Goal: Transaction & Acquisition: Purchase product/service

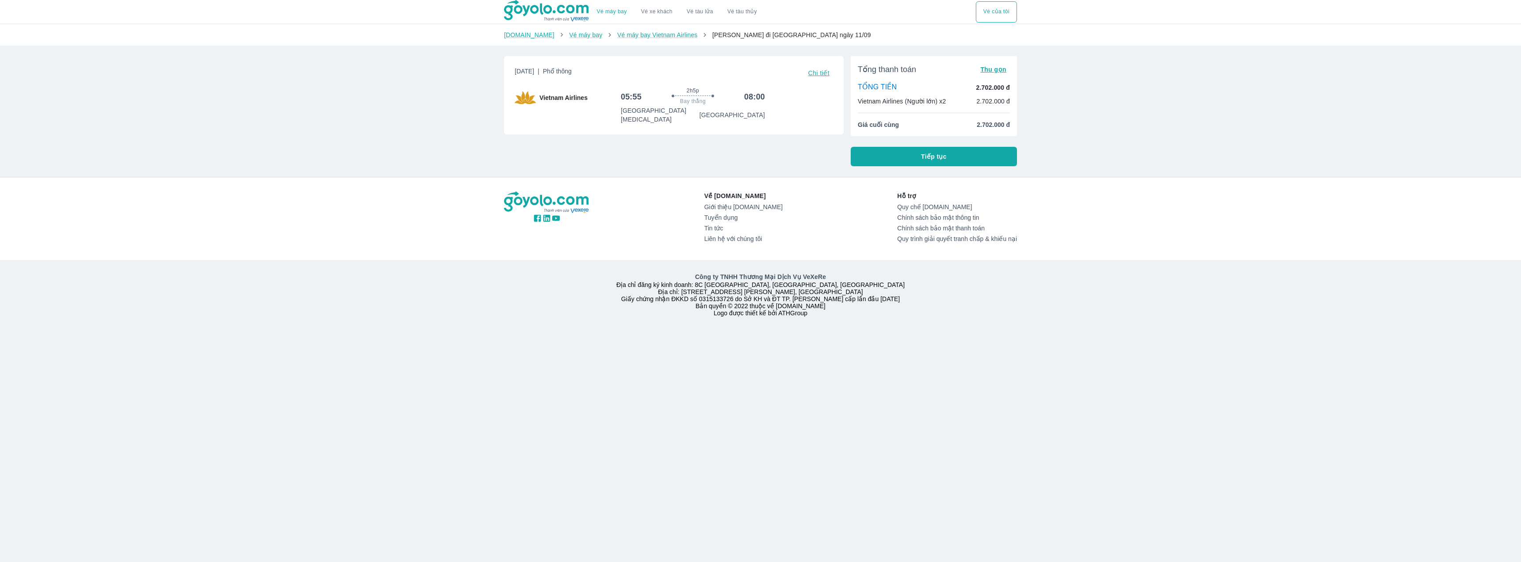
click at [643, 147] on div "[DATE] | Phổ thông Chi tiết Vietnam Airlines 05:55 2h5p Bay thẳng 08:00 [GEOGRA…" at bounding box center [670, 107] width 347 height 117
click at [911, 155] on button "Tiếp tục" at bounding box center [934, 156] width 166 height 19
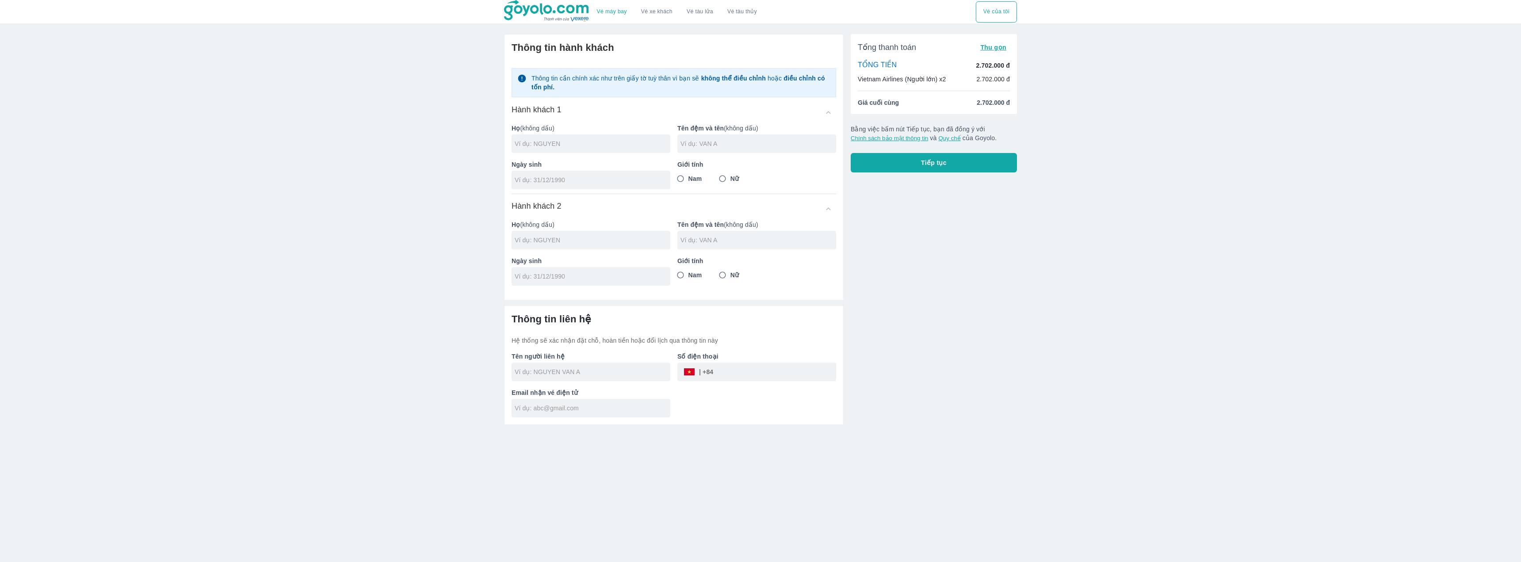
click at [591, 153] on div at bounding box center [590, 143] width 159 height 19
click at [591, 153] on div at bounding box center [591, 144] width 158 height 19
click at [606, 147] on input "text" at bounding box center [592, 144] width 155 height 9
type input "P"
type input "PHAN"
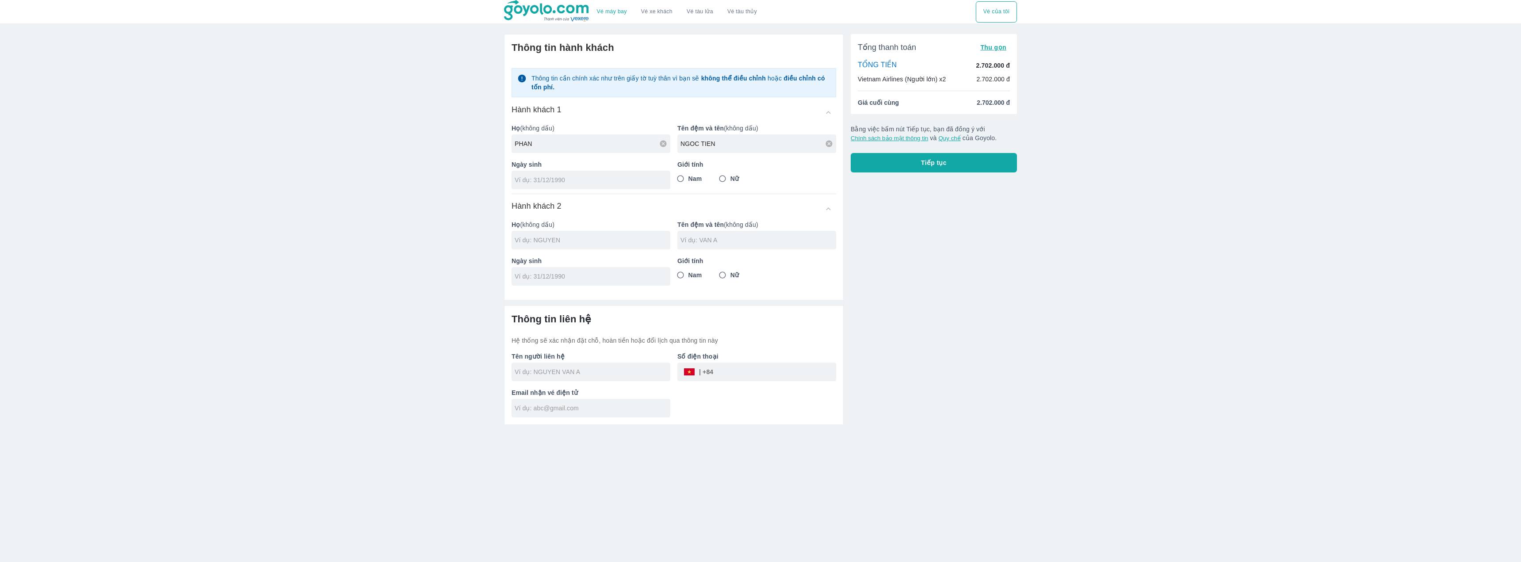
type input "NGOC TIEN"
type input "06/01/2006"
click at [692, 176] on span "Nam" at bounding box center [695, 178] width 14 height 9
click at [688, 176] on input "Nam" at bounding box center [680, 179] width 16 height 16
radio input "true"
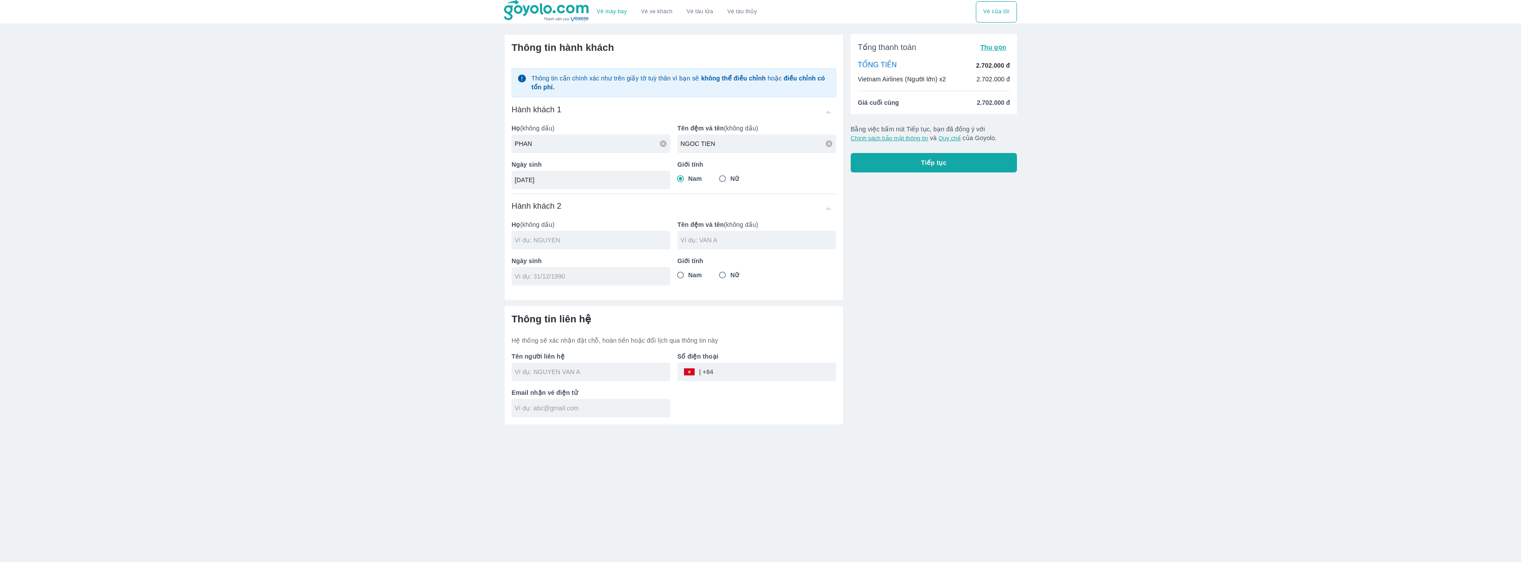
click at [591, 240] on input "text" at bounding box center [593, 240] width 156 height 9
type input "PHAN"
type input "[PERSON_NAME]"
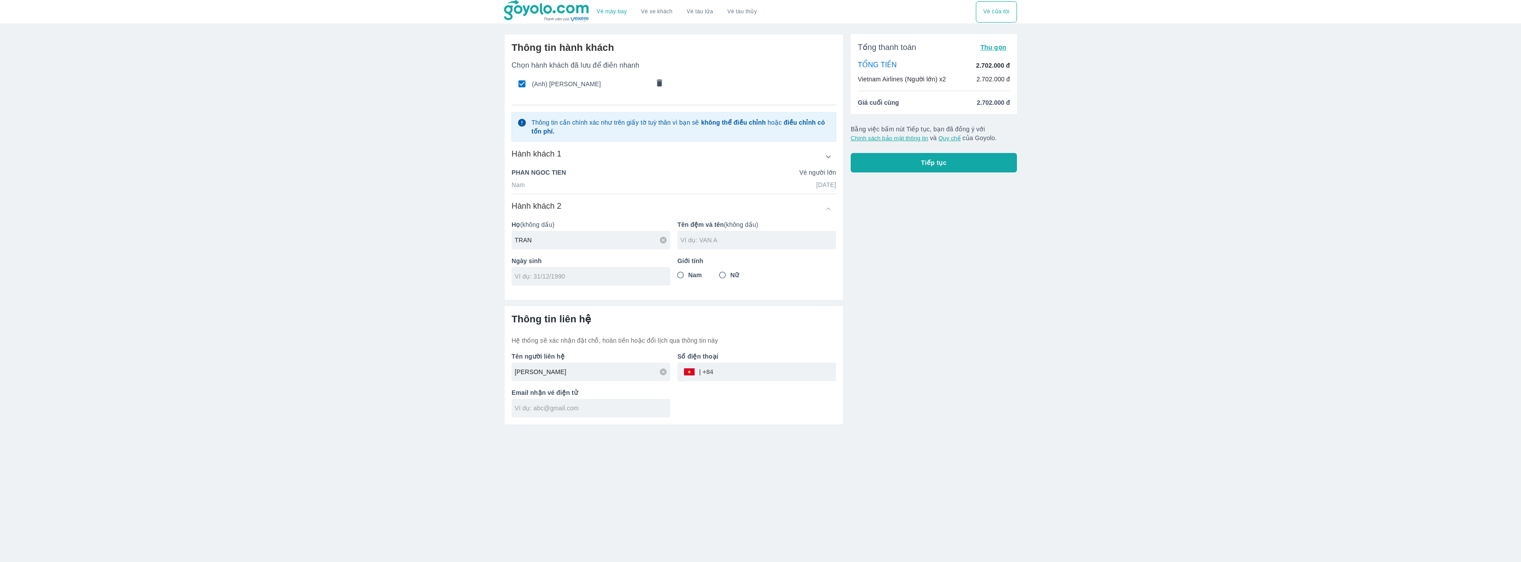
type input "TRAN"
type input "NGOC DUY"
type input "[DATE]"
click at [687, 278] on input "Nam" at bounding box center [680, 275] width 16 height 16
radio input "true"
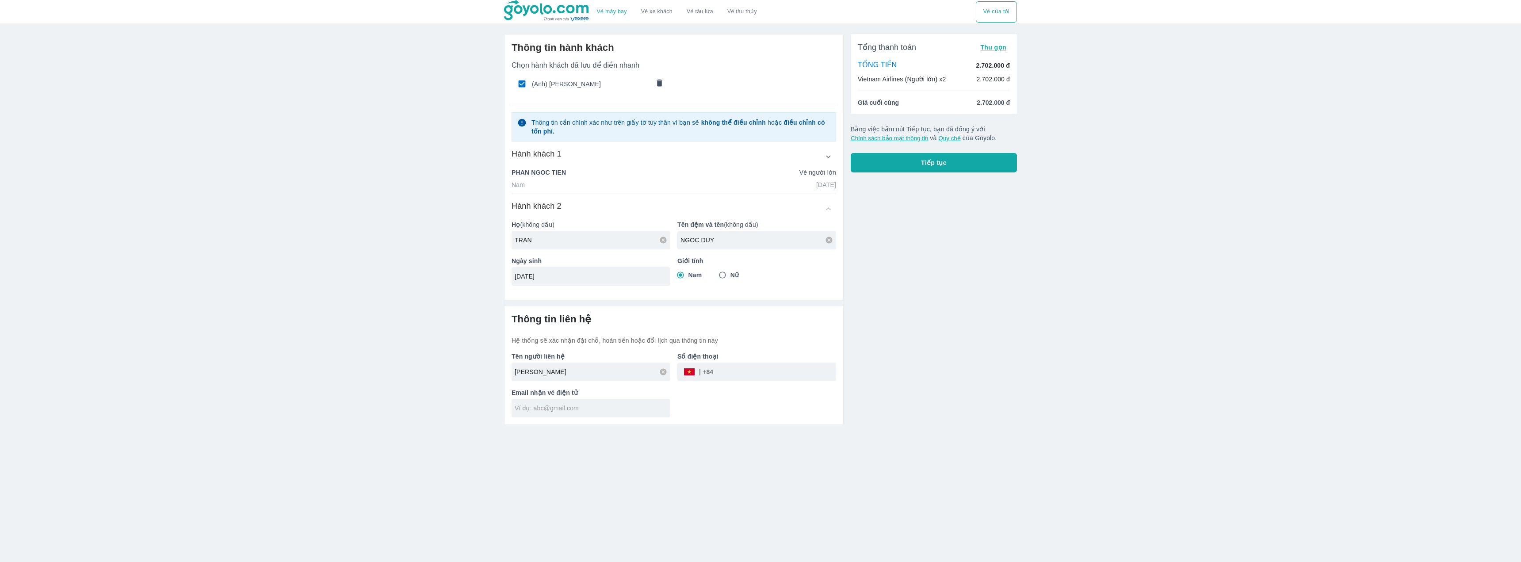
click at [747, 381] on div "Tên người liên hệ PHAN NGOC TIEN Số điện thoại ​ Email nhận vé điện tử" at bounding box center [670, 381] width 332 height 72
type input "TRAN"
click at [774, 368] on div "Tên người liên hệ PHAN NGOC TIEN Số điện thoại ​ Email nhận vé điện tử" at bounding box center [670, 381] width 332 height 72
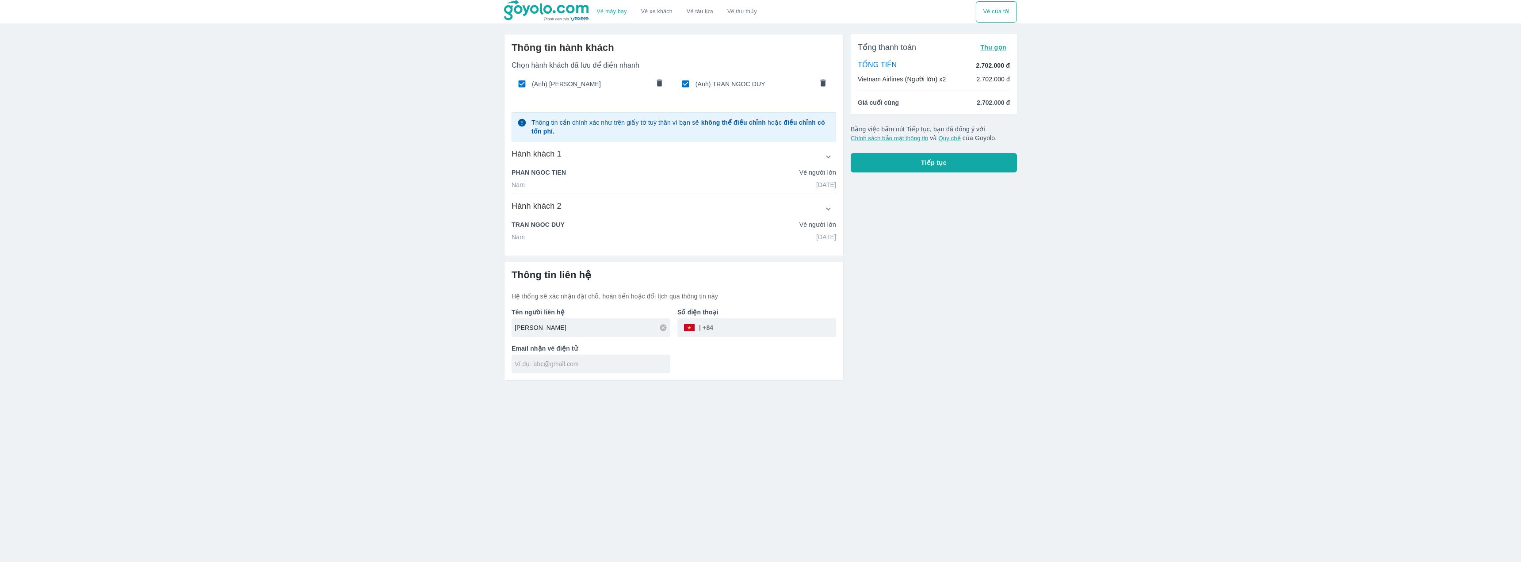
click at [778, 324] on input "tel" at bounding box center [774, 327] width 123 height 21
type input "383148888"
type input "pntientk@gmail.com"
click at [978, 164] on button "Tiếp tục" at bounding box center [934, 162] width 166 height 19
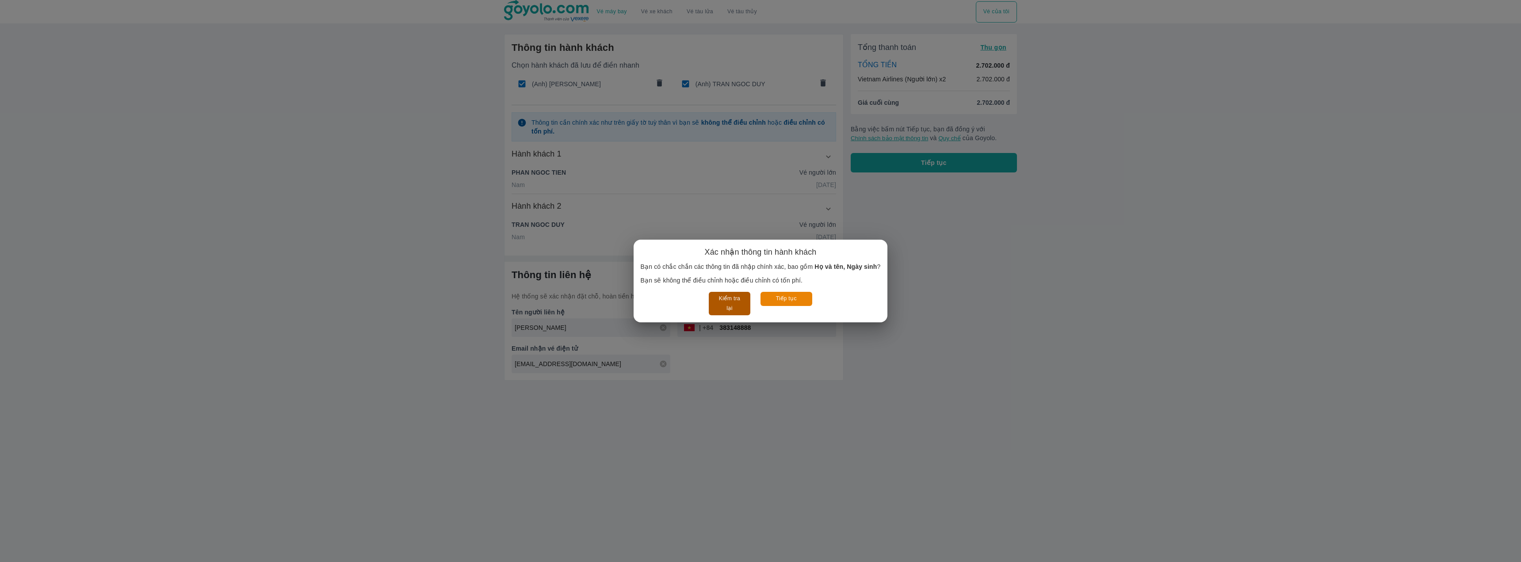
click at [735, 302] on button "Kiểm tra lại" at bounding box center [729, 303] width 41 height 23
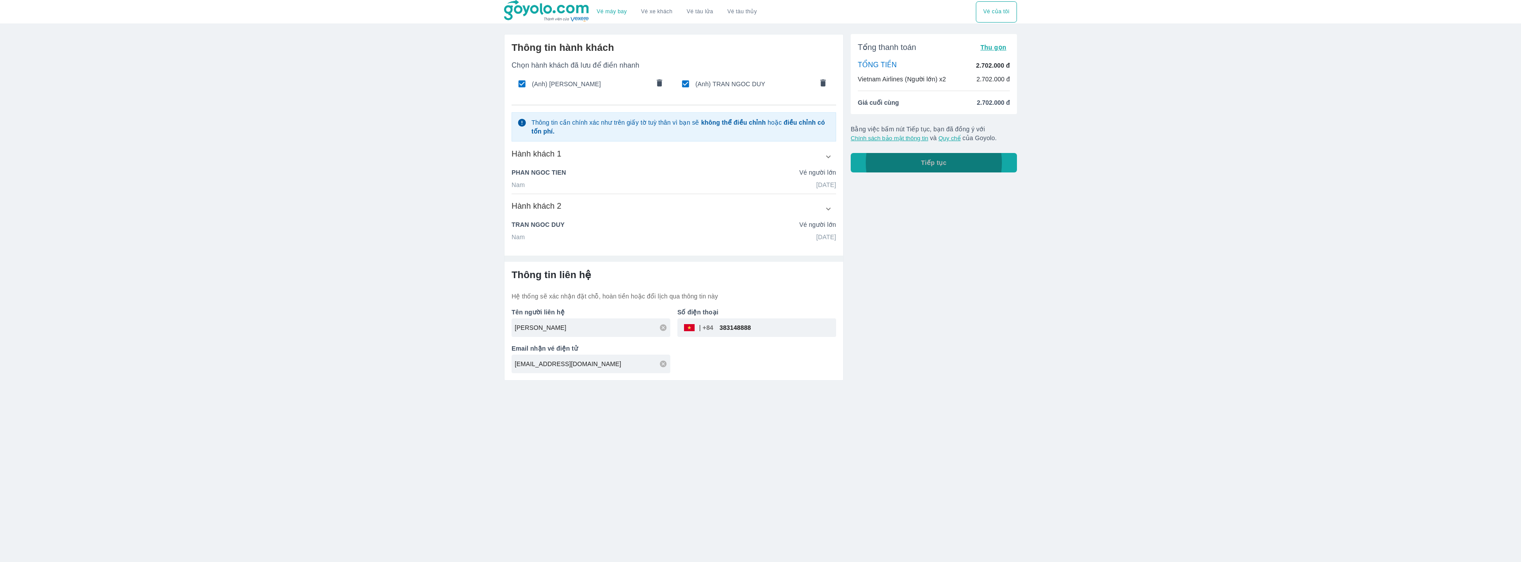
click at [949, 165] on button "Tiếp tục" at bounding box center [934, 162] width 166 height 19
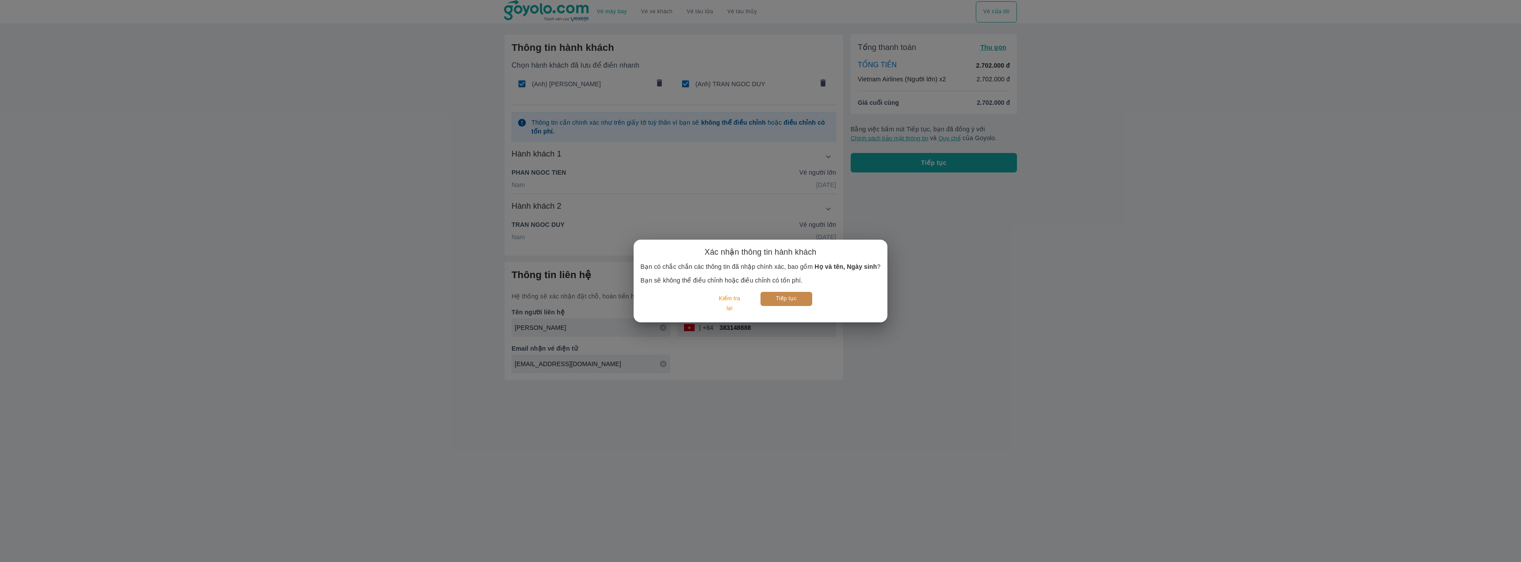
click at [790, 295] on button "Tiếp tục" at bounding box center [786, 299] width 52 height 14
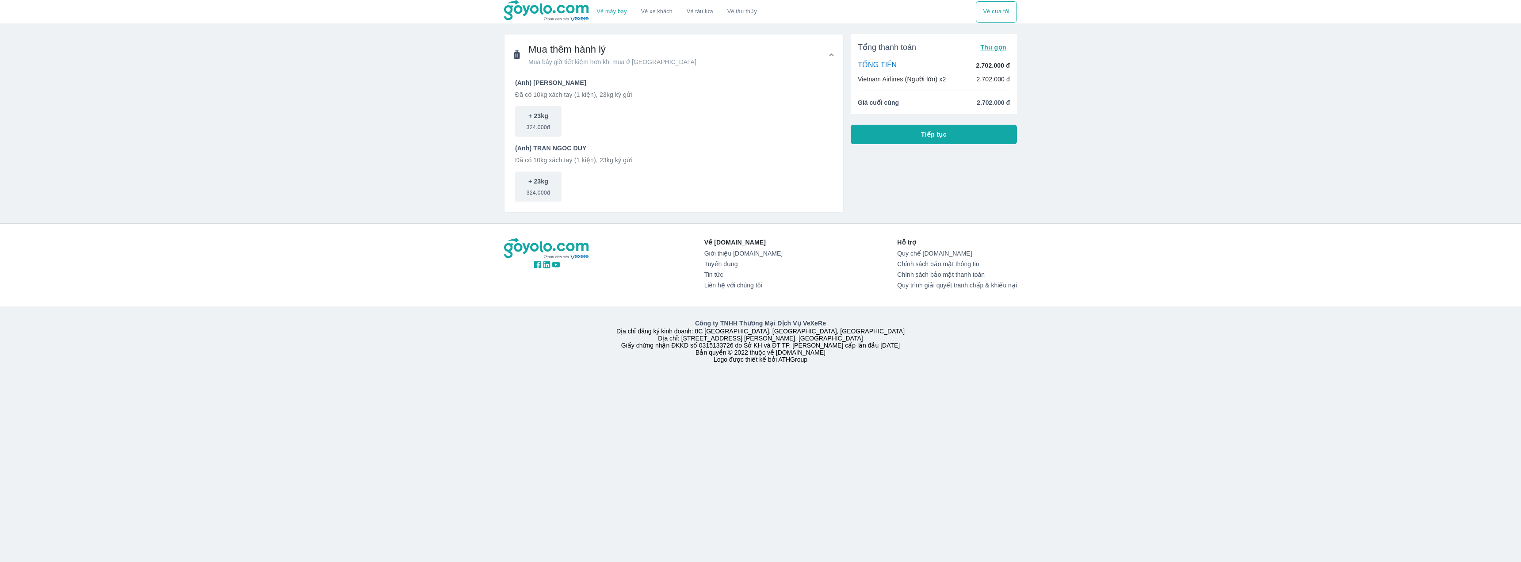
click at [900, 136] on button "Tiếp tục" at bounding box center [934, 134] width 166 height 19
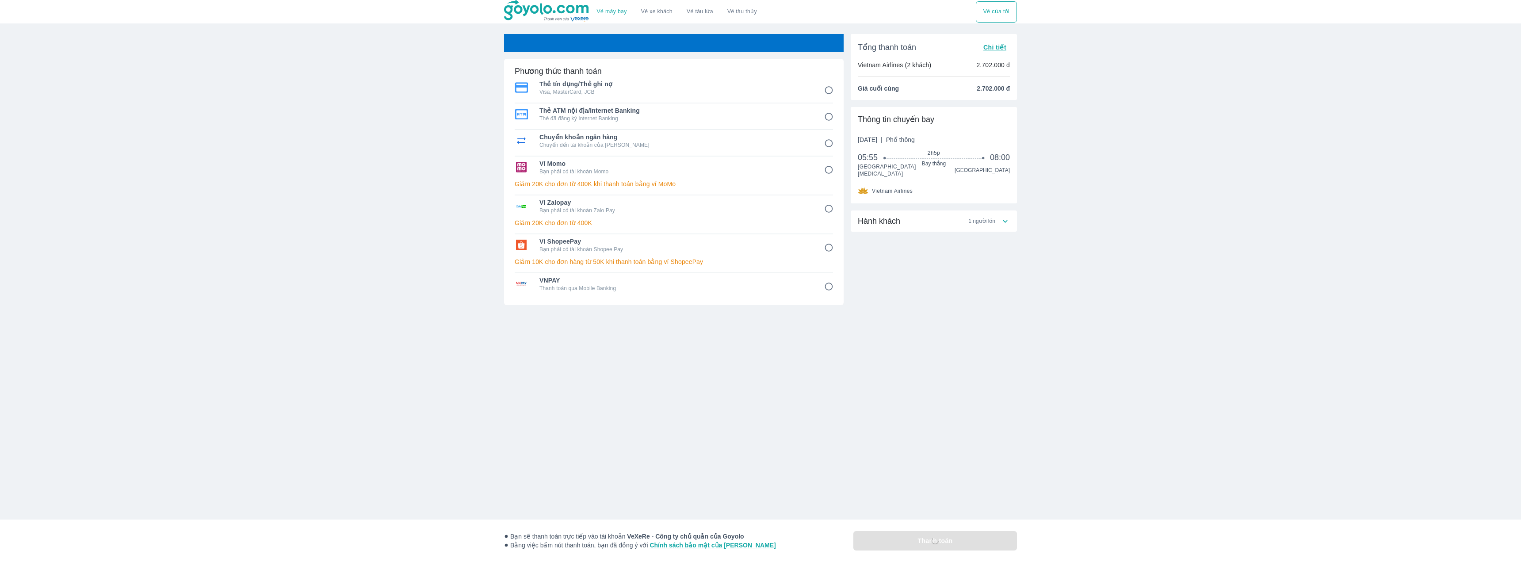
click at [660, 284] on span "VNPAY" at bounding box center [675, 280] width 272 height 9
radio input "true"
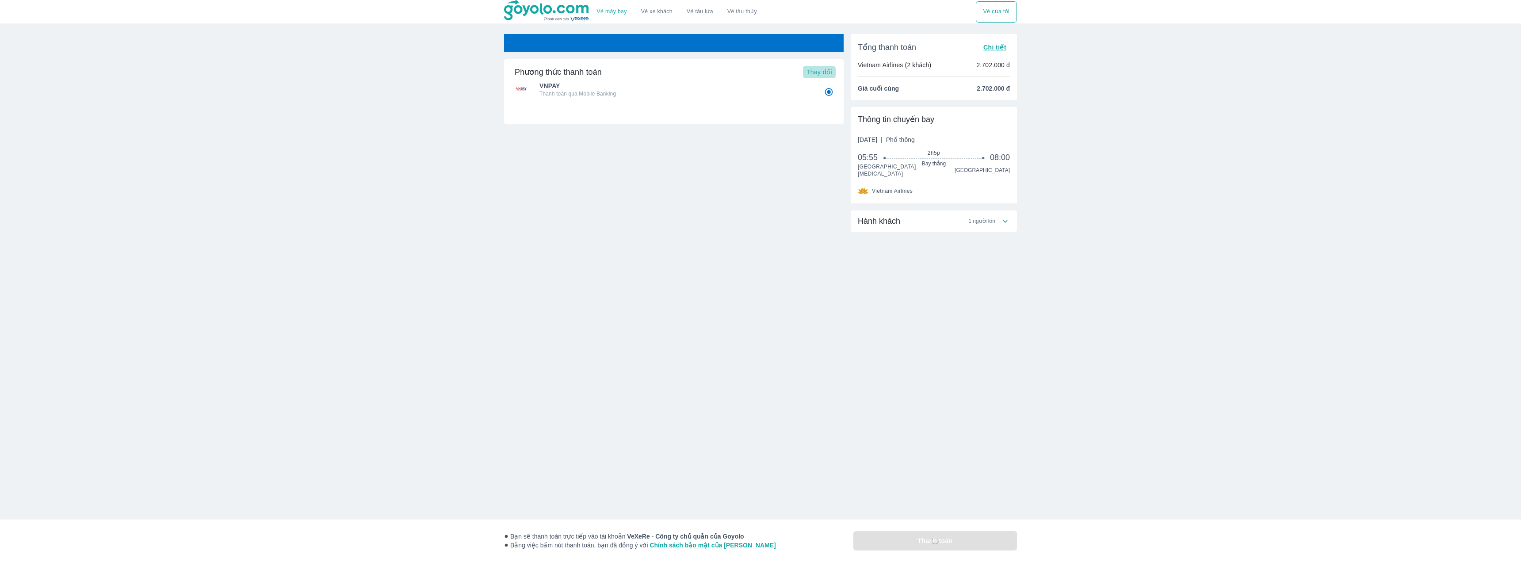
click at [816, 77] on button "Thay đổi" at bounding box center [819, 72] width 33 height 12
radio input "false"
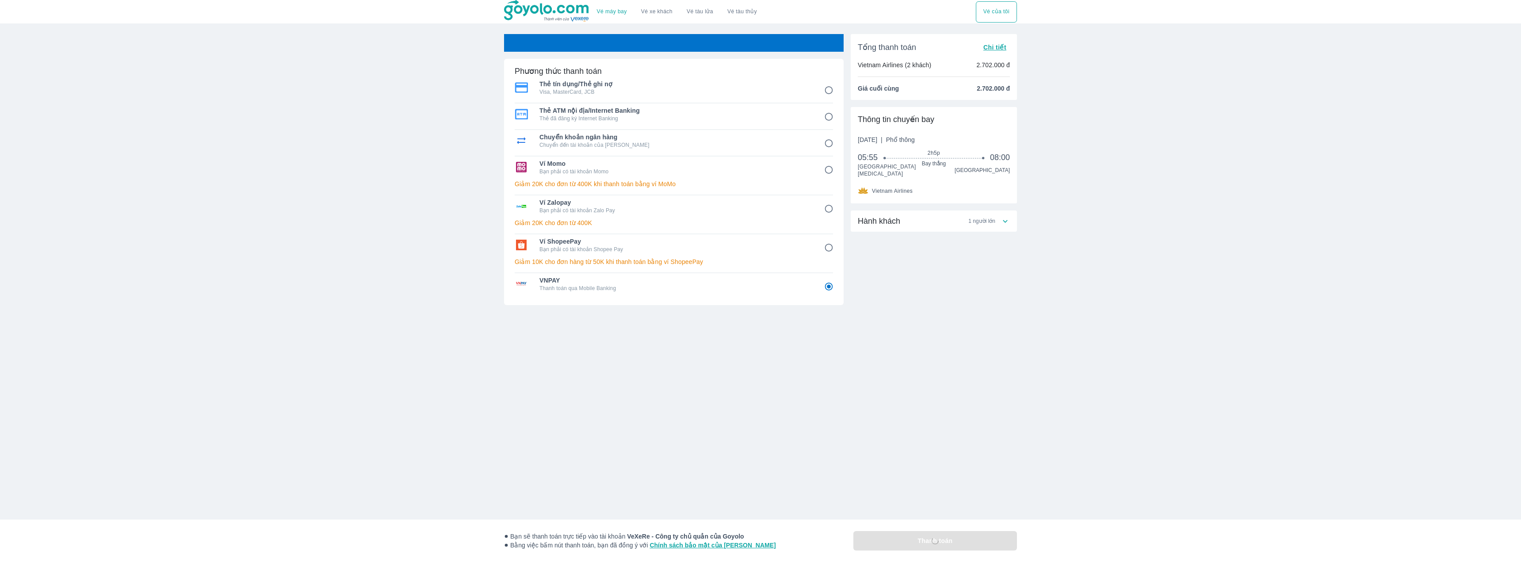
click at [590, 142] on p "Chuyển đến tài khoản của Goyolo" at bounding box center [675, 144] width 272 height 7
radio input "true"
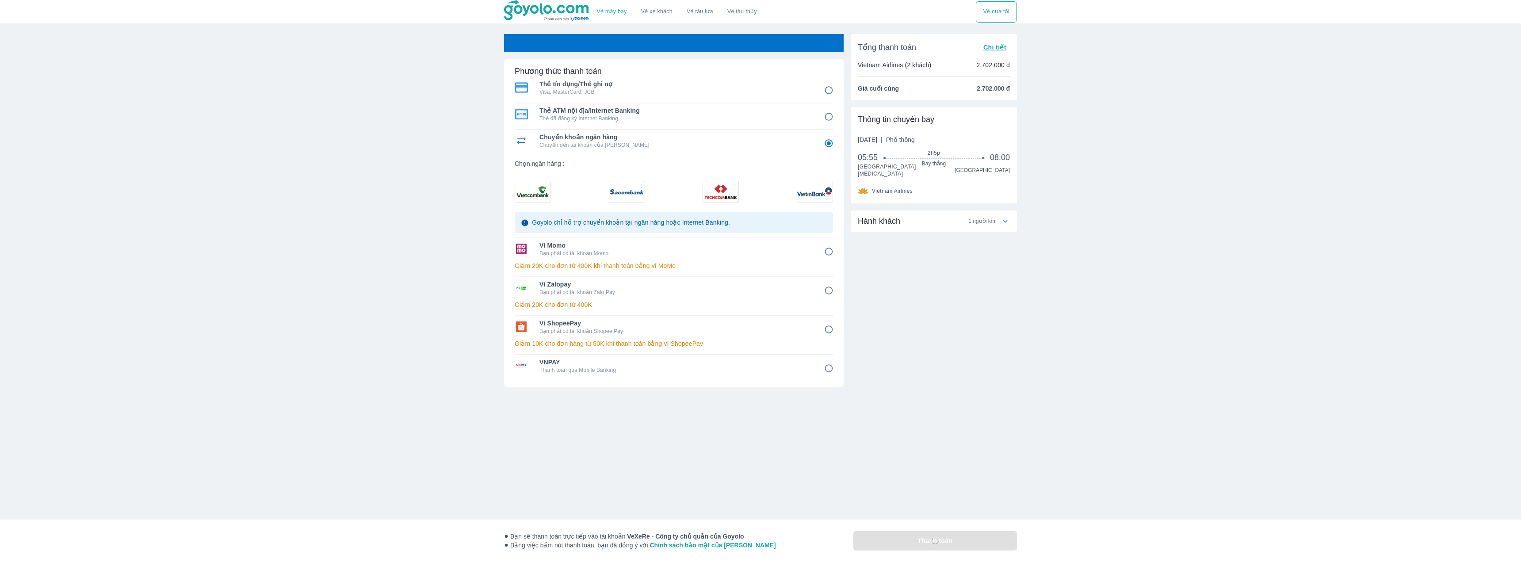
click at [732, 200] on img at bounding box center [720, 191] width 35 height 21
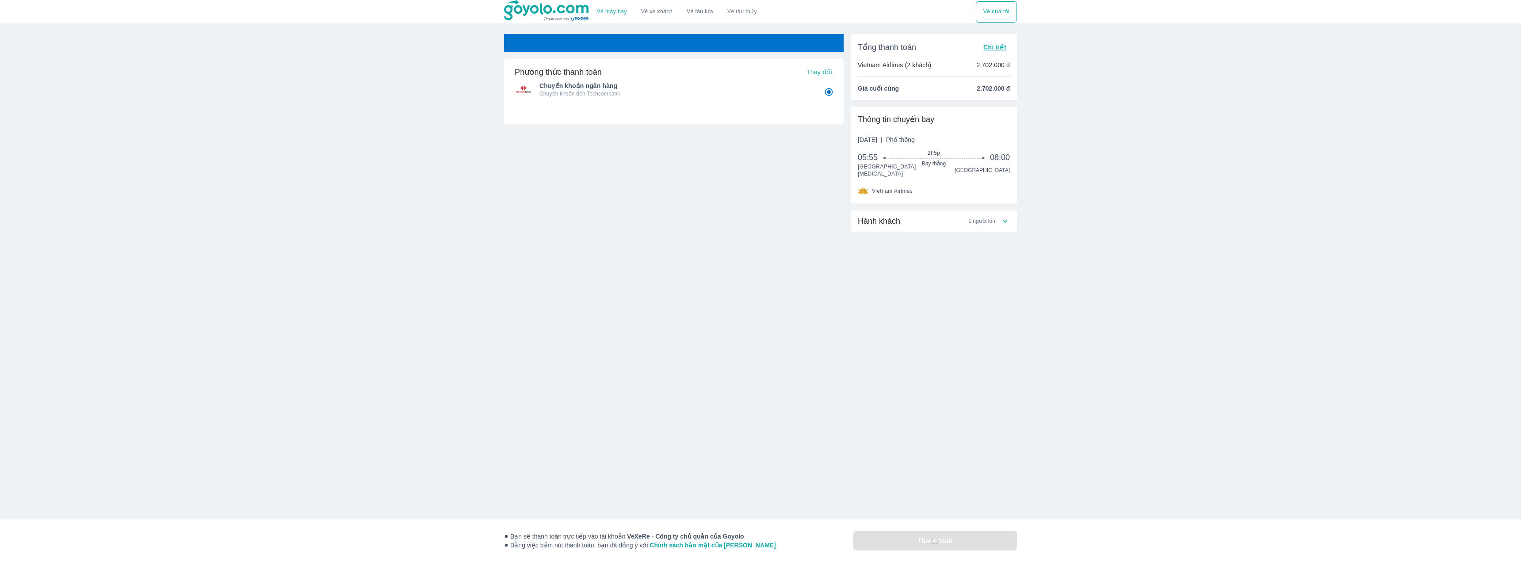
radio input "false"
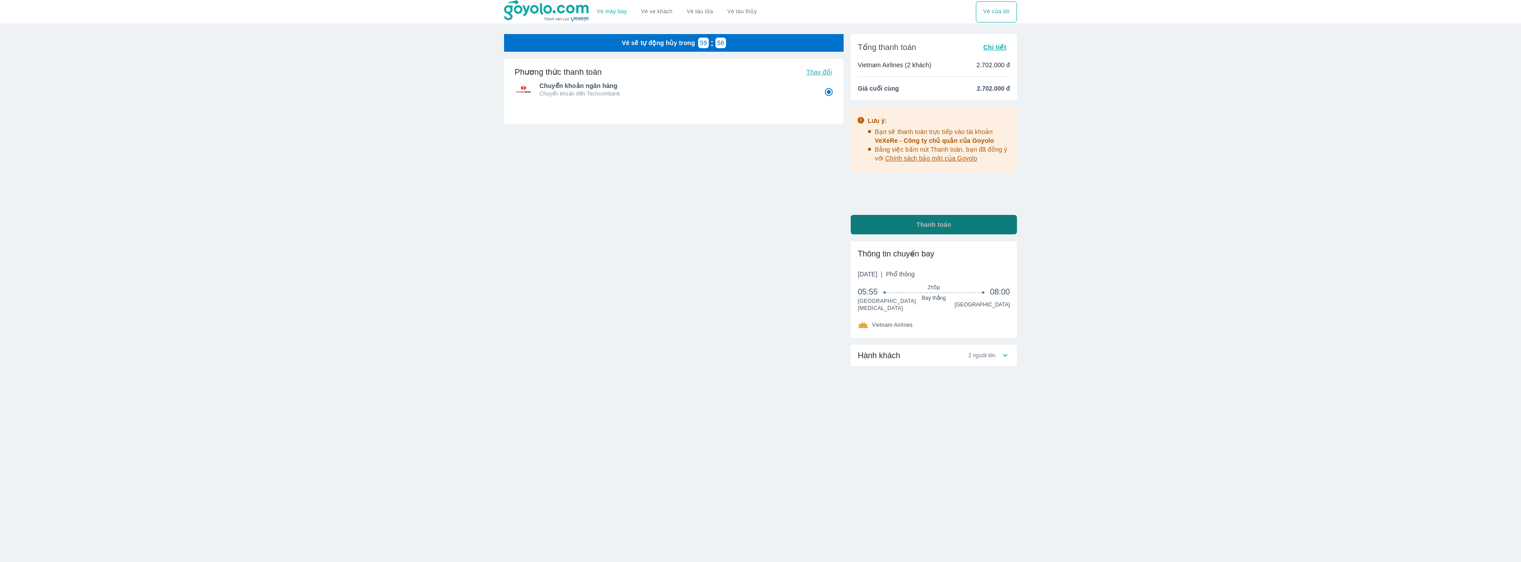
click at [920, 234] on button "Thanh toán" at bounding box center [934, 224] width 166 height 19
radio input "false"
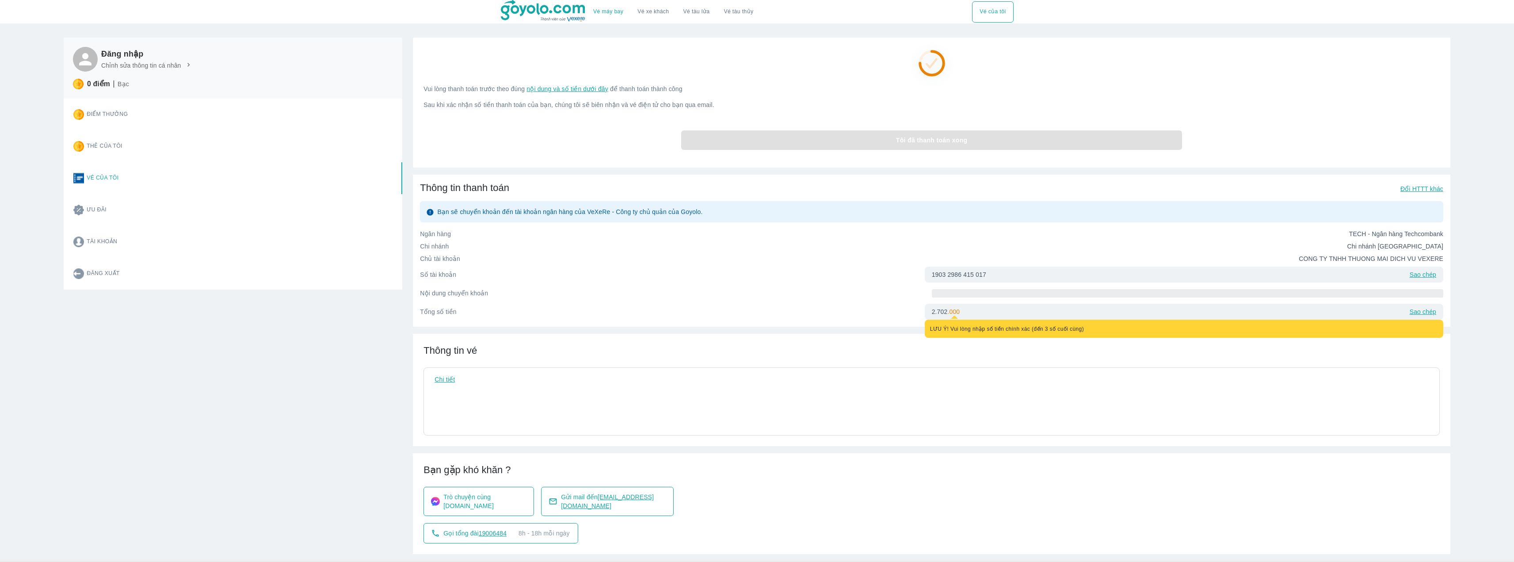
click at [973, 337] on div "LƯU Ý! Vui lòng nhập số tiền chính xác (đến 3 số cuối cùng)" at bounding box center [1184, 329] width 519 height 18
click at [1225, 288] on div "Nội dung chuyển khoản" at bounding box center [931, 293] width 1023 height 14
click at [1433, 189] on p "Đổi HTTT khác" at bounding box center [1421, 188] width 43 height 9
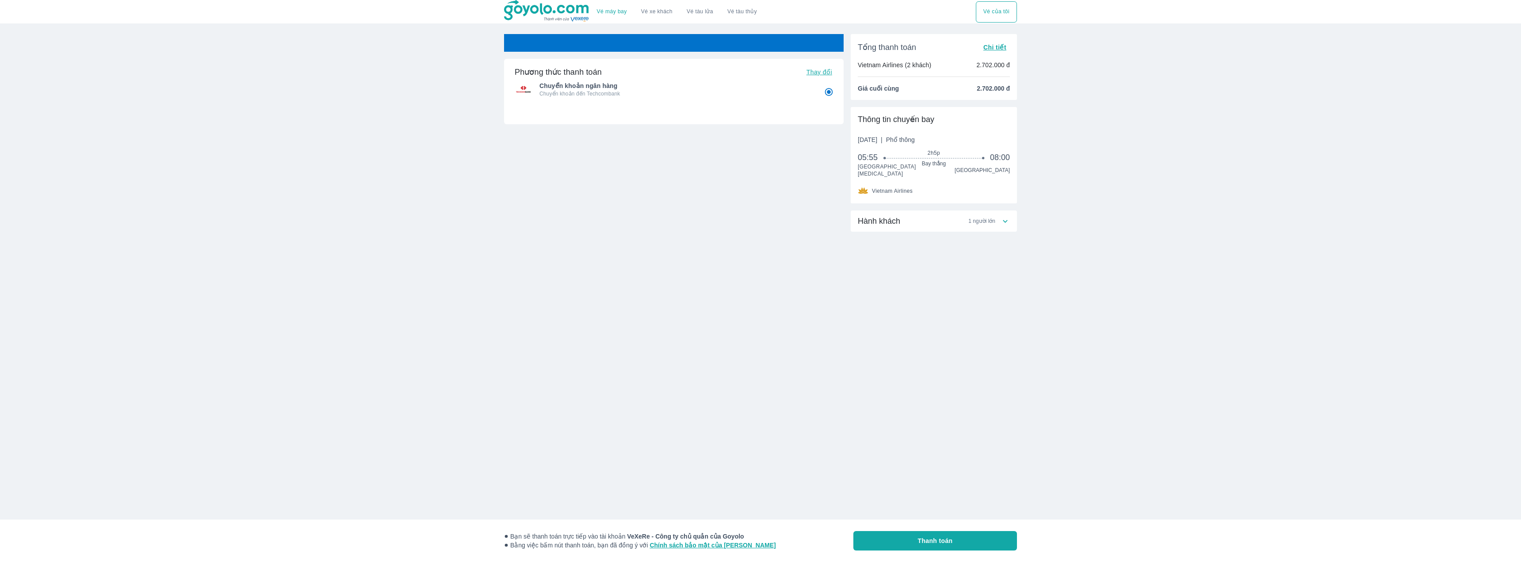
drag, startPoint x: 799, startPoint y: 68, endPoint x: 808, endPoint y: 70, distance: 9.5
click at [800, 69] on div "Phương thức thanh toán Thay đổi" at bounding box center [674, 72] width 318 height 12
click at [808, 70] on span "Thay đổi" at bounding box center [819, 72] width 26 height 7
radio input "false"
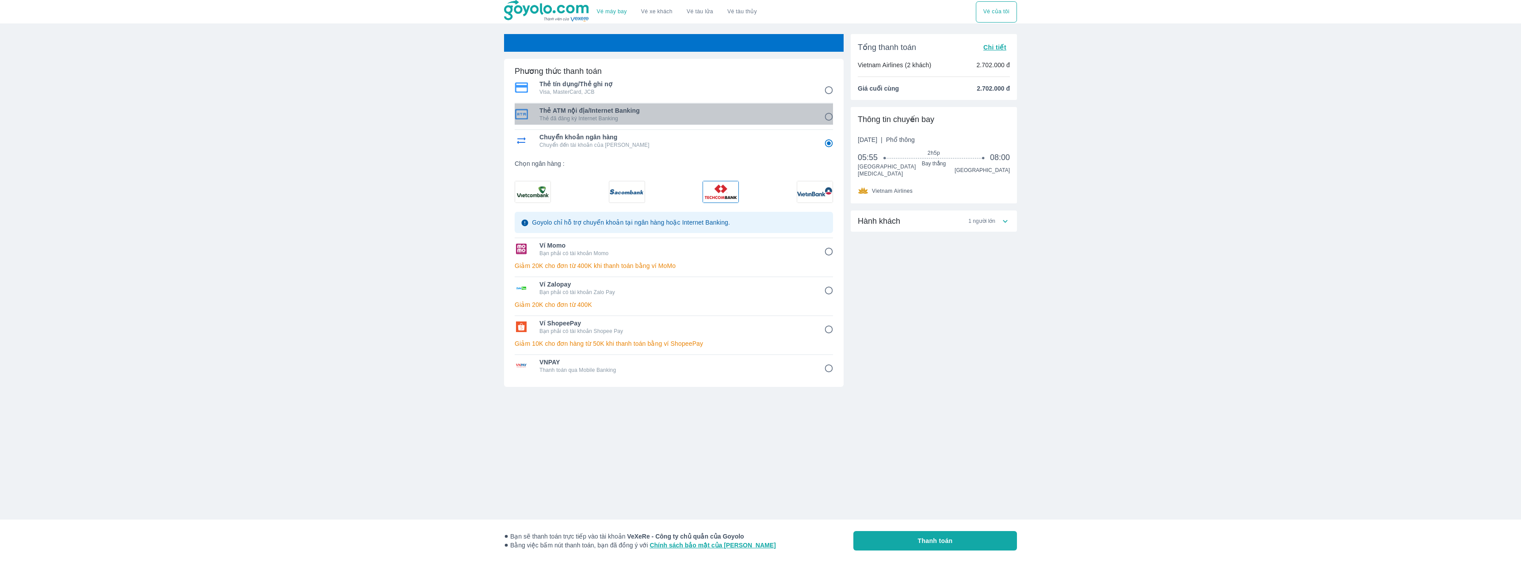
click at [590, 115] on p "Thẻ đã đăng ký Internet Banking" at bounding box center [675, 118] width 272 height 7
radio input "true"
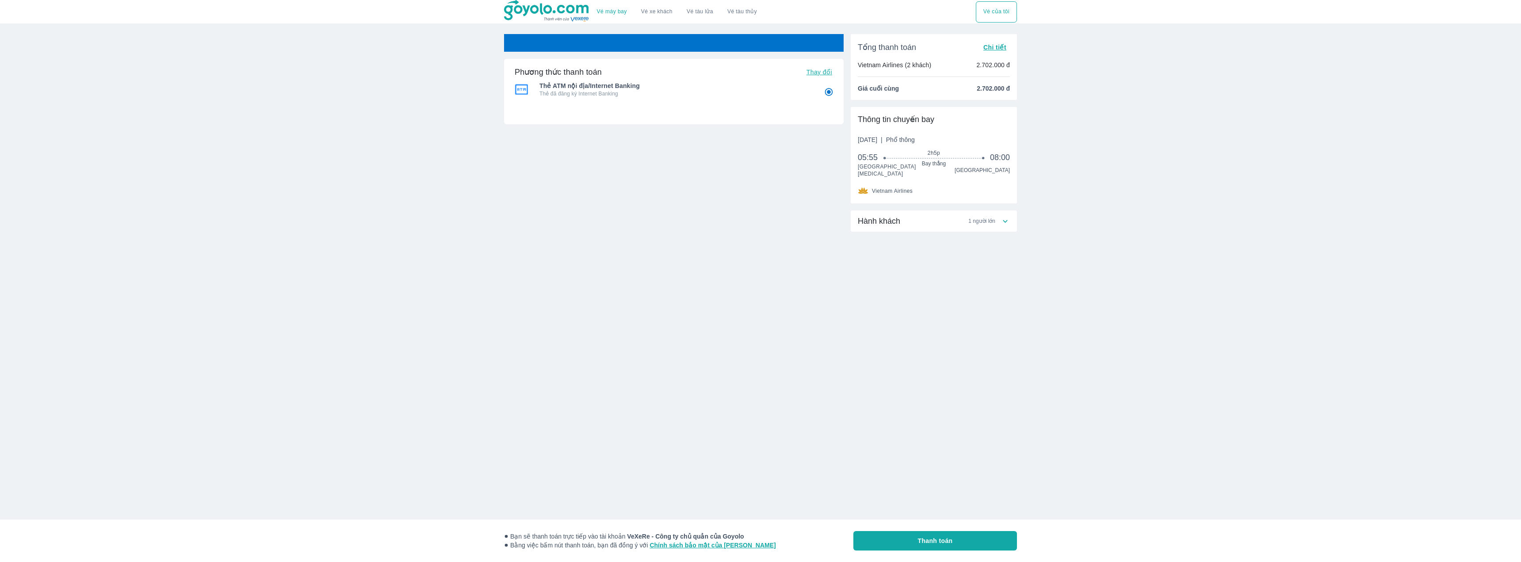
click at [930, 535] on button "Thanh toán" at bounding box center [935, 540] width 164 height 19
radio input "false"
click at [813, 70] on span "Thay đổi" at bounding box center [819, 72] width 26 height 7
radio input "false"
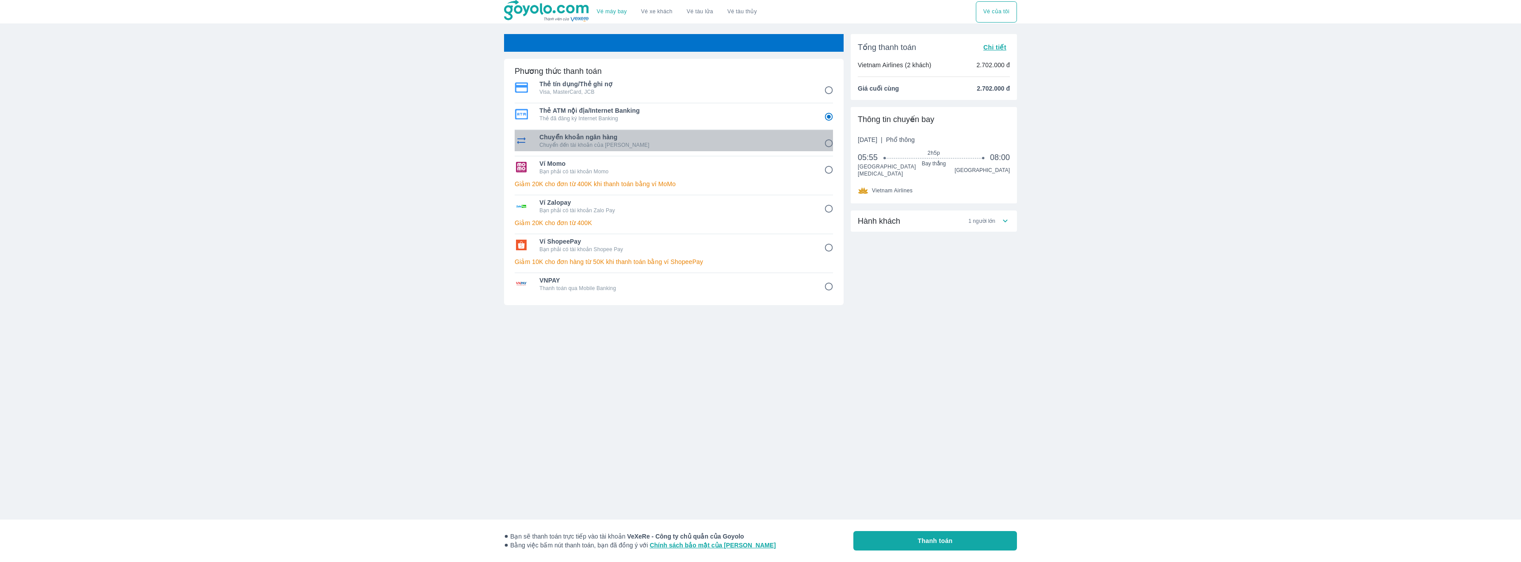
click at [661, 151] on div "Chuyển khoản ngân hàng Chuyển đến tài khoản của Goyolo" at bounding box center [674, 140] width 318 height 21
radio input "false"
radio input "true"
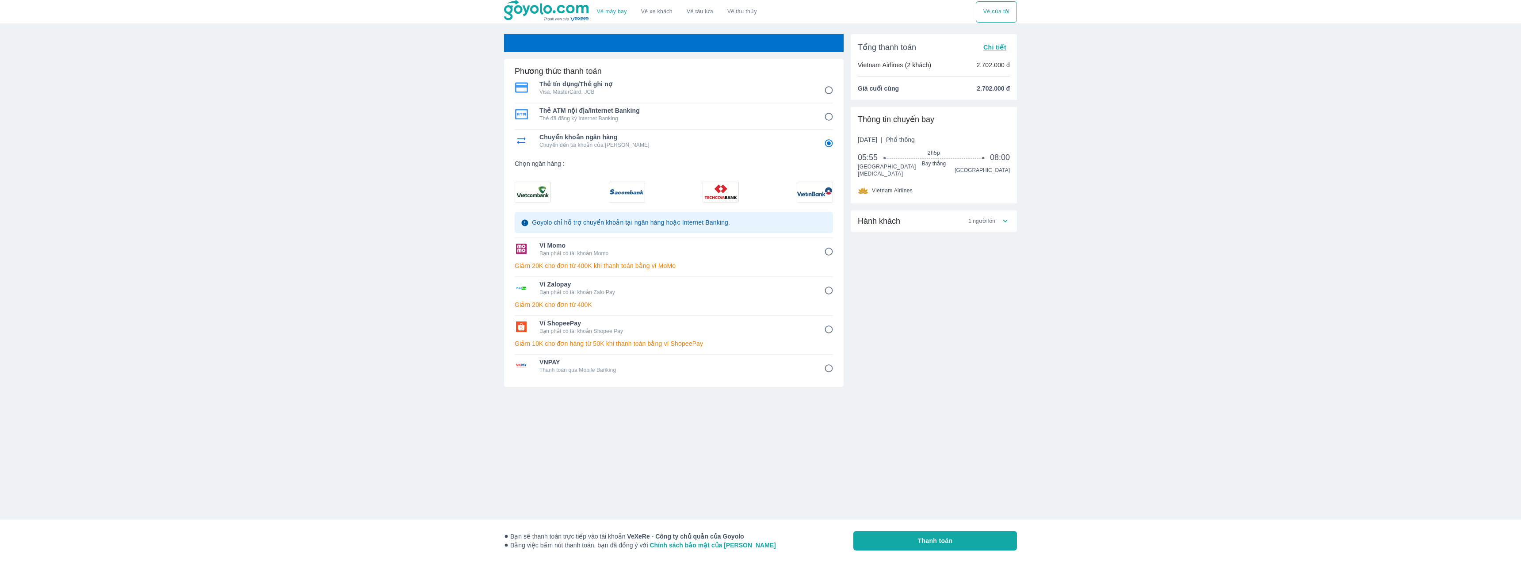
click at [535, 191] on img at bounding box center [532, 191] width 35 height 21
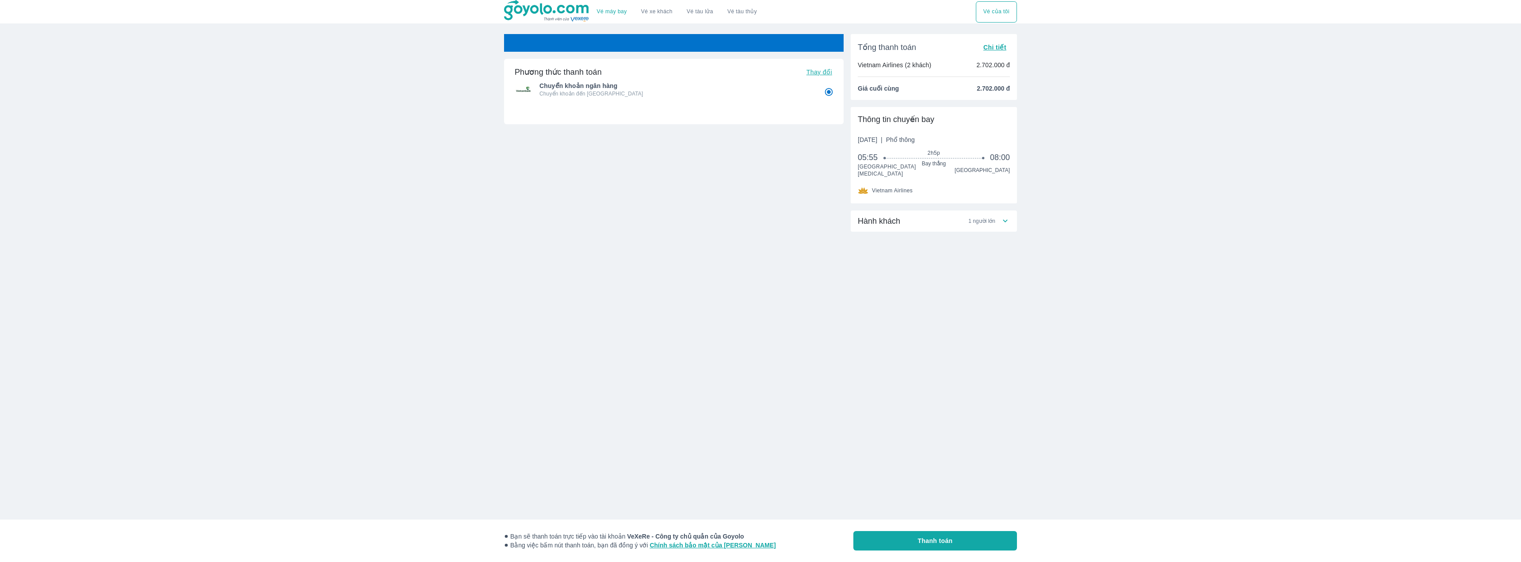
click at [908, 546] on button "Thanh toán" at bounding box center [935, 540] width 164 height 19
radio input "false"
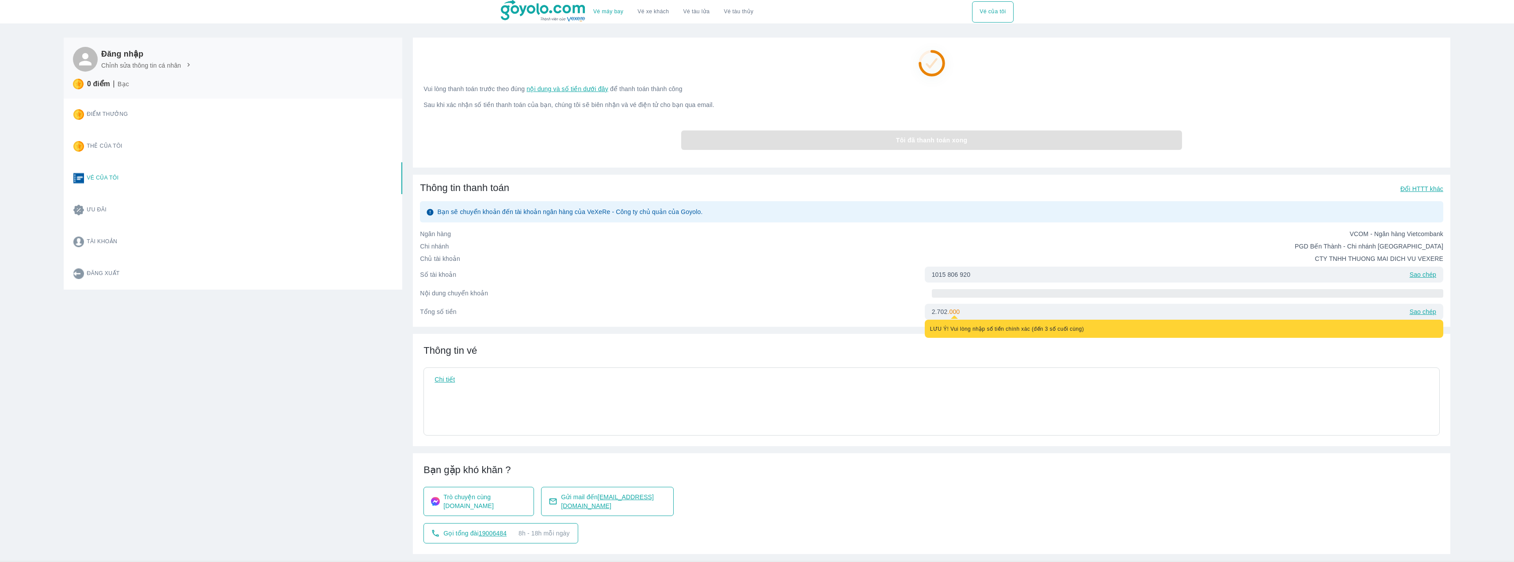
click at [826, 153] on div "Tôi đã thanh toán xong" at bounding box center [931, 140] width 1016 height 34
click at [1422, 279] on p "Sao chép" at bounding box center [1423, 274] width 27 height 9
click at [985, 292] on span at bounding box center [1187, 293] width 511 height 8
click at [599, 88] on span "nội dung và số tiền dưới đây" at bounding box center [567, 88] width 82 height 7
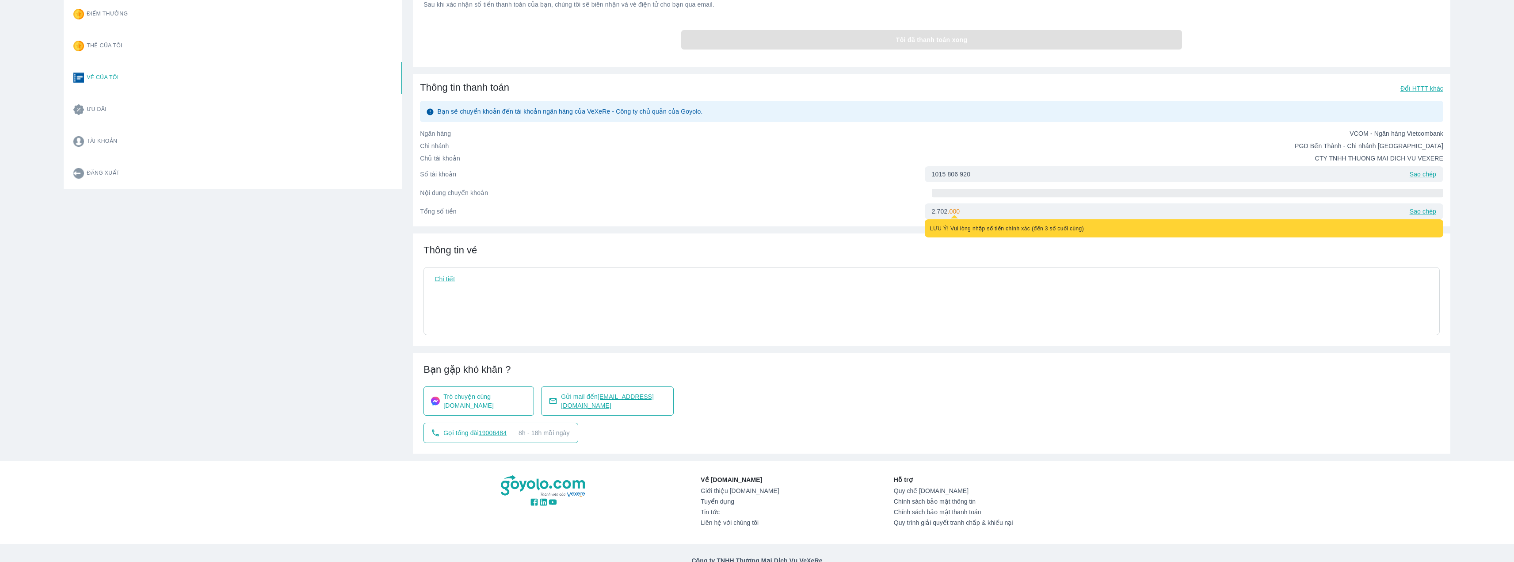
scroll to position [111, 0]
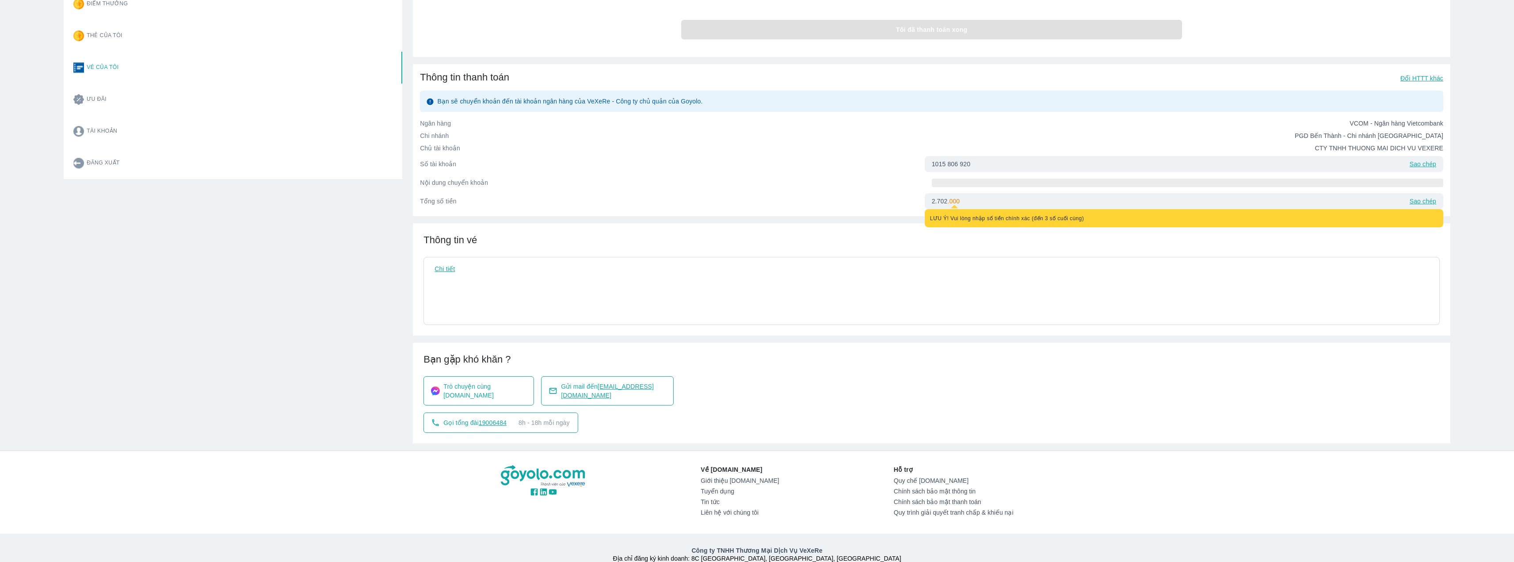
click at [527, 221] on div "Vui lòng thanh toán trước theo đúng nội dung và số tiền dưới đây để thanh toán …" at bounding box center [931, 185] width 1037 height 516
click at [980, 187] on span at bounding box center [1187, 183] width 511 height 8
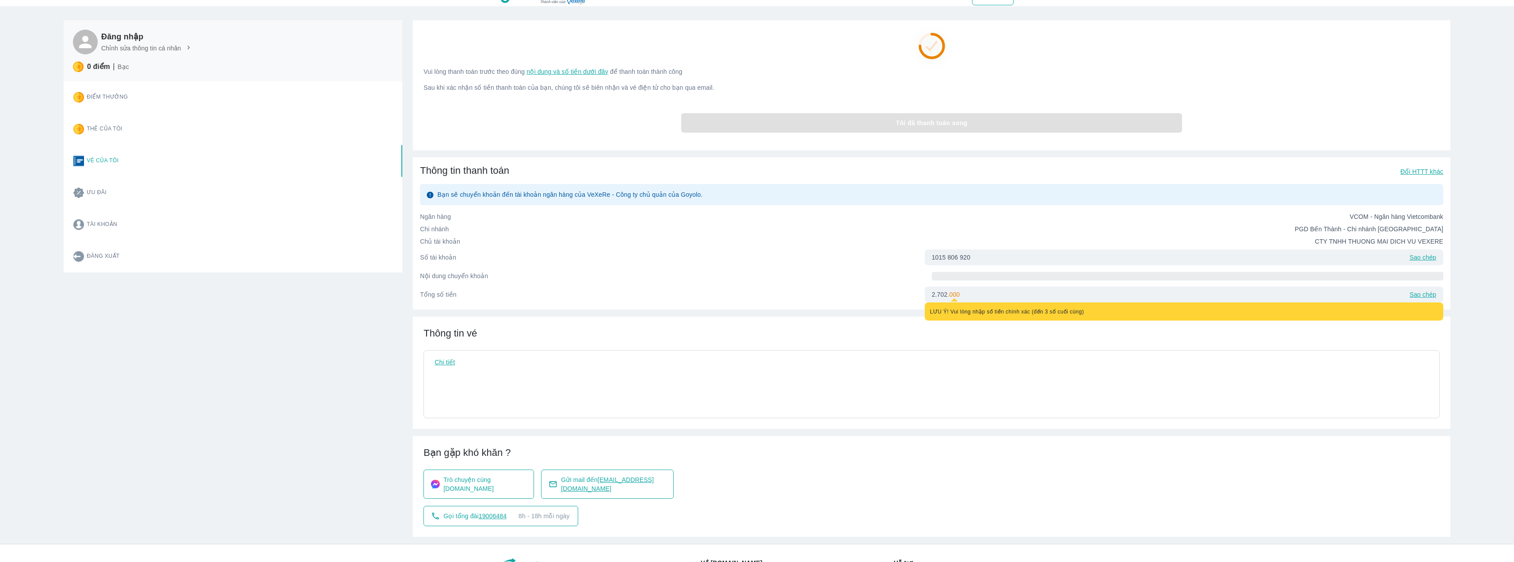
scroll to position [0, 0]
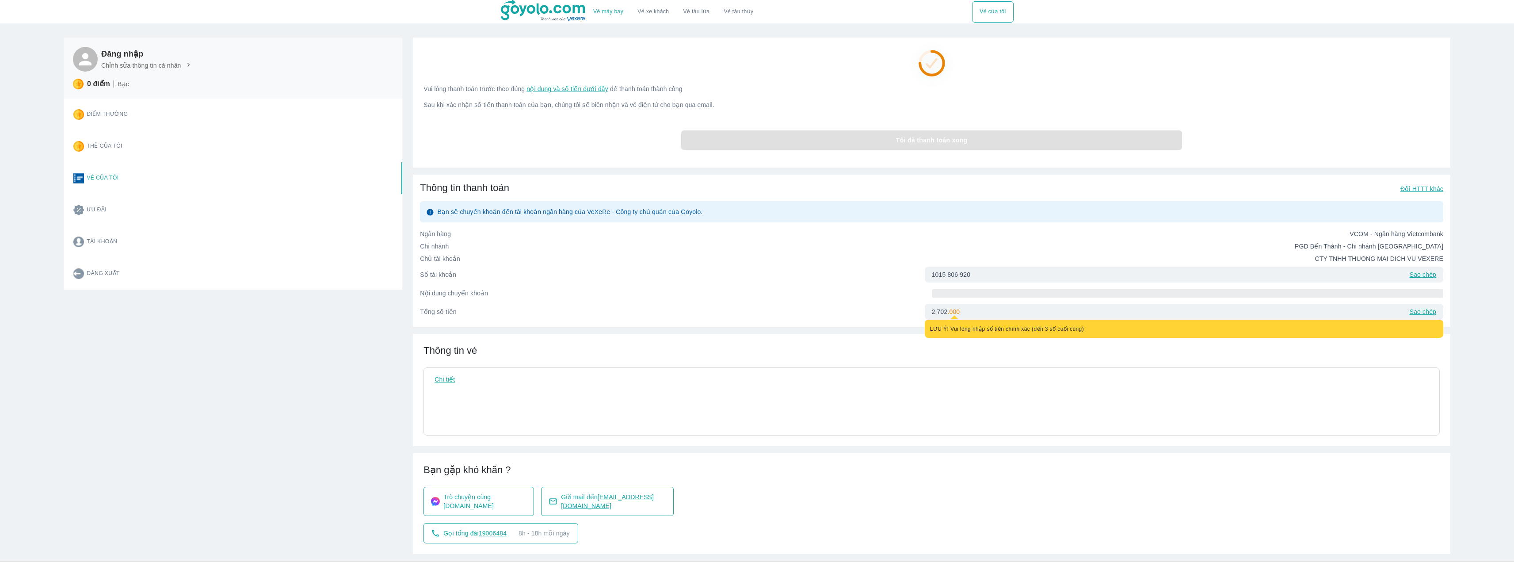
click at [814, 137] on div "Tôi đã thanh toán xong" at bounding box center [931, 140] width 1016 height 34
click at [948, 156] on div "Tôi đã thanh toán xong" at bounding box center [931, 140] width 1016 height 34
click at [986, 11] on button "Vé của tôi" at bounding box center [992, 11] width 41 height 21
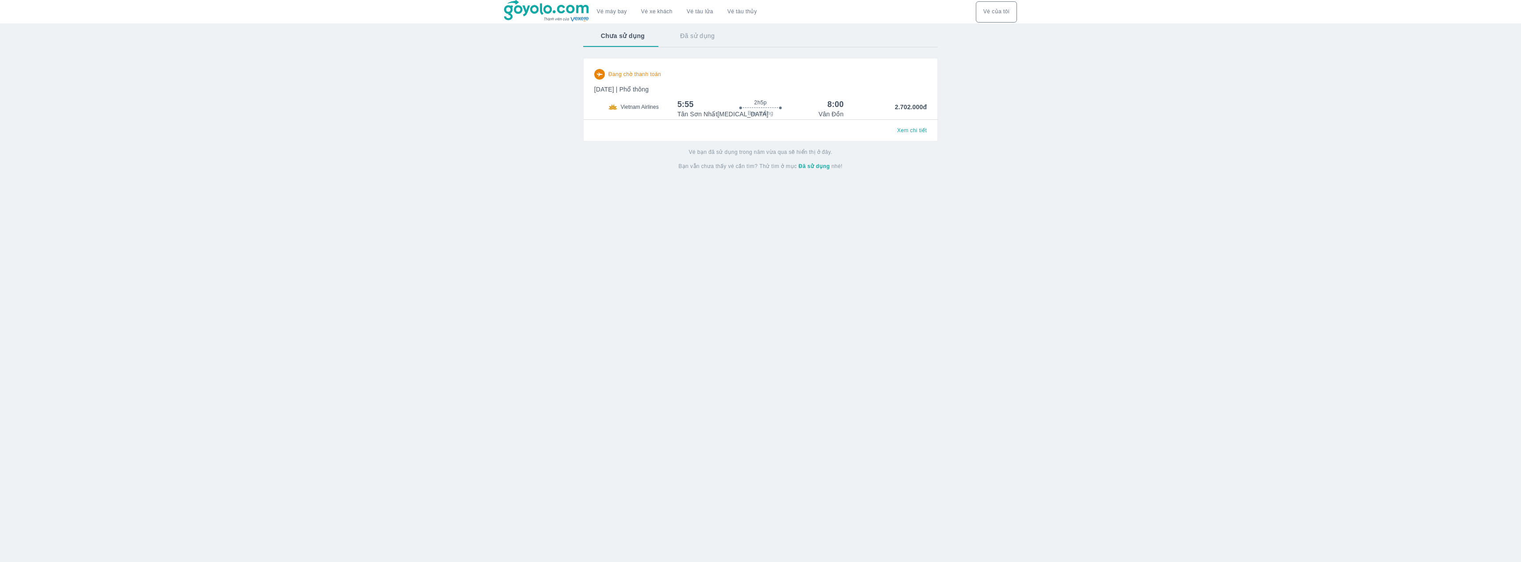
click at [643, 77] on span "Đang chờ thanh toán" at bounding box center [634, 74] width 53 height 7
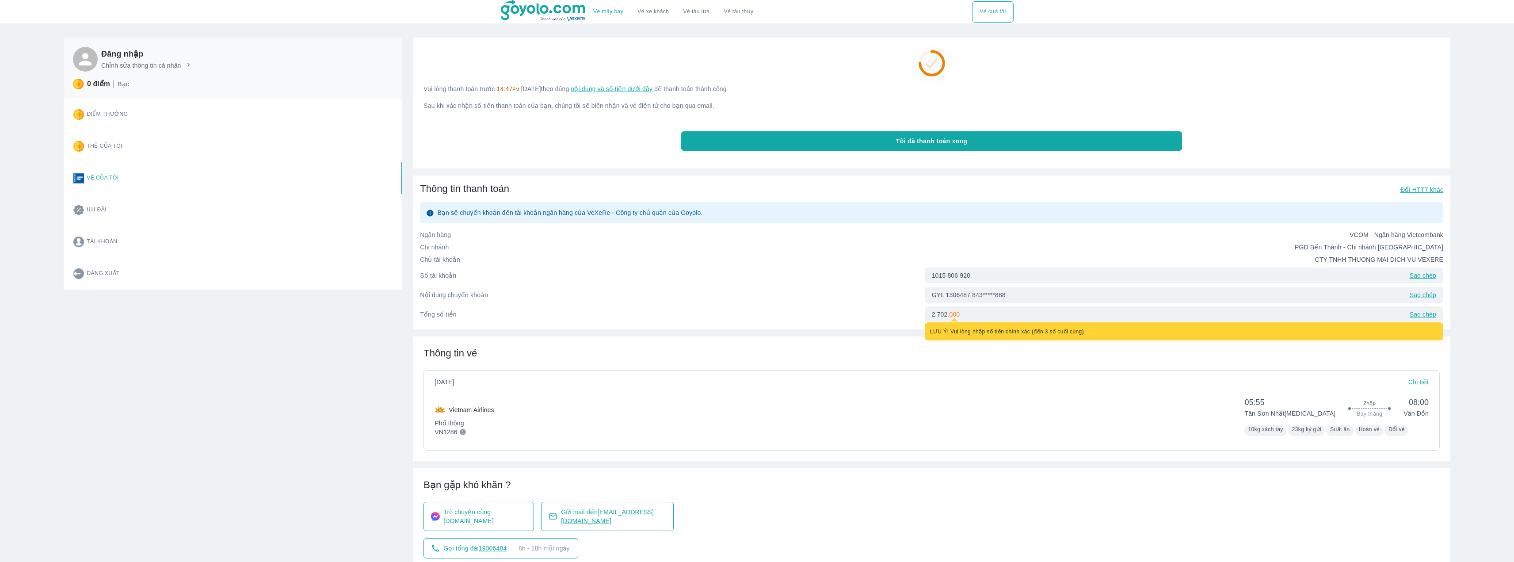
click at [753, 139] on button "Tôi đã thanh toán xong" at bounding box center [931, 140] width 501 height 19
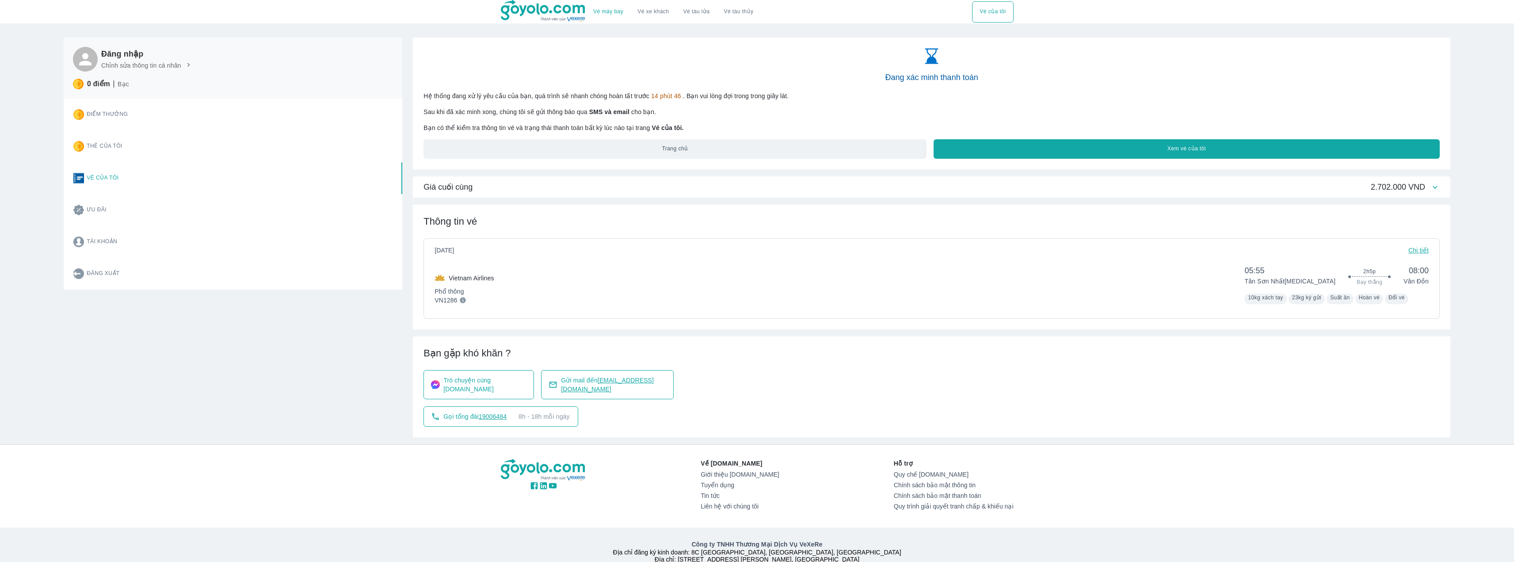
click at [1016, 150] on button "Xem vé của tôi" at bounding box center [1187, 148] width 506 height 19
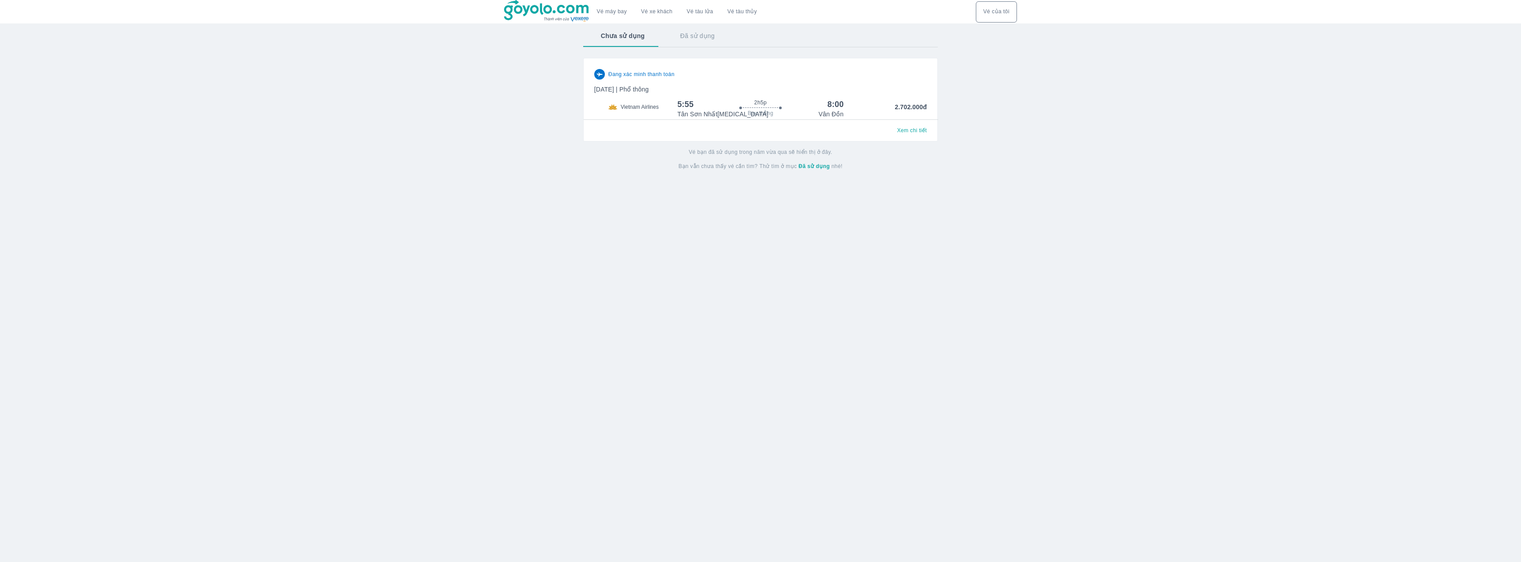
click at [651, 80] on div "Đang xác minh thanh toán [DATE] | Phổ thông Vietnam Airlines 5:55 2h5p Bay thẳn…" at bounding box center [760, 94] width 332 height 50
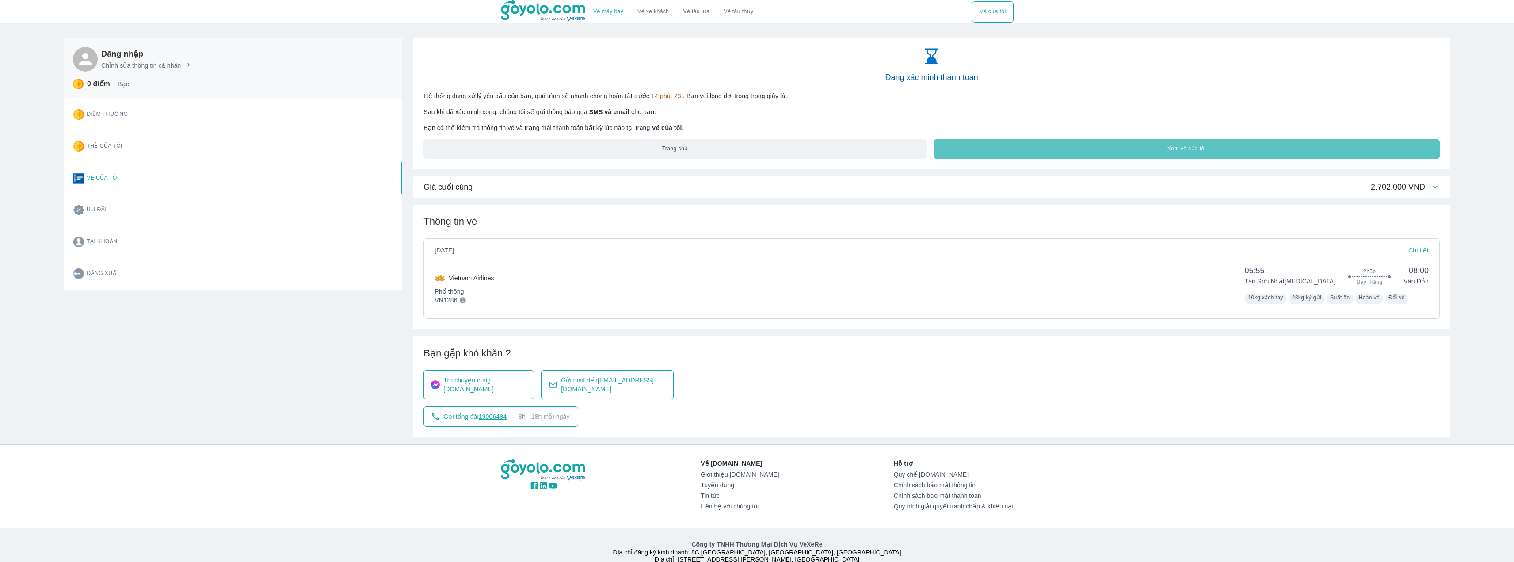
click at [980, 154] on button "Xem vé của tôi" at bounding box center [1187, 148] width 506 height 19
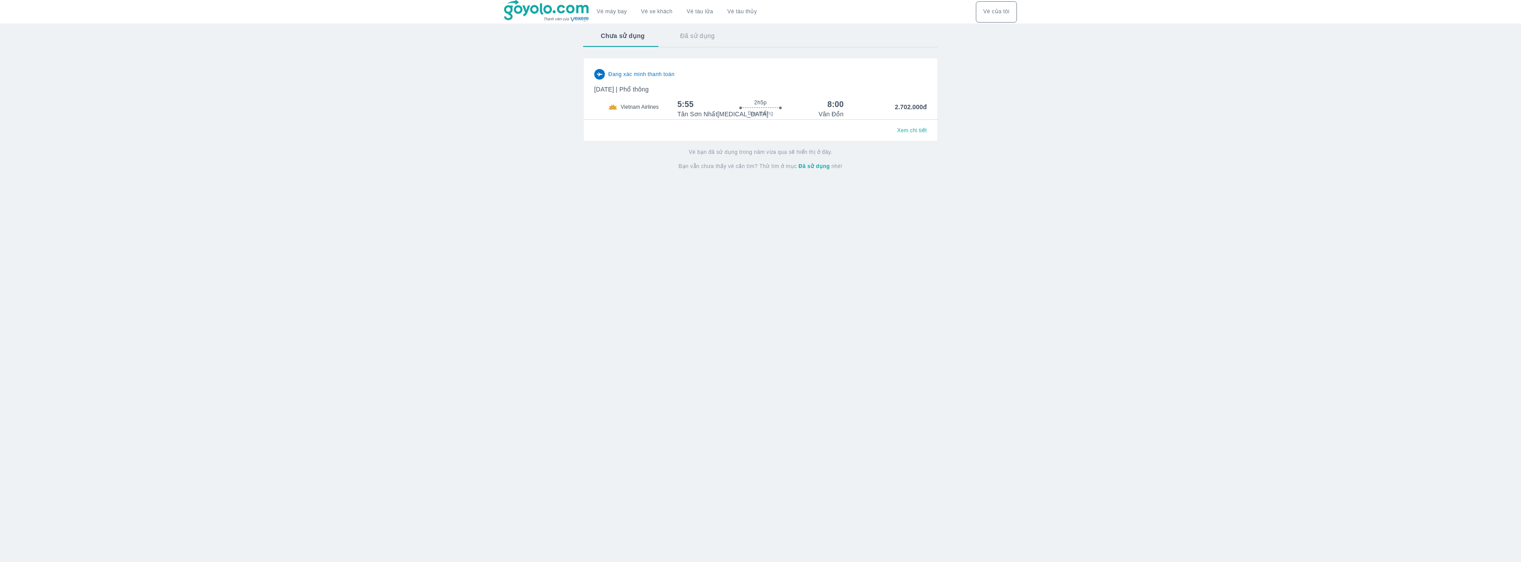
click at [660, 95] on div "Đang xác minh thanh toán [DATE] | Phổ thông Vietnam Airlines 5:55 2h5p Bay thẳn…" at bounding box center [760, 94] width 332 height 50
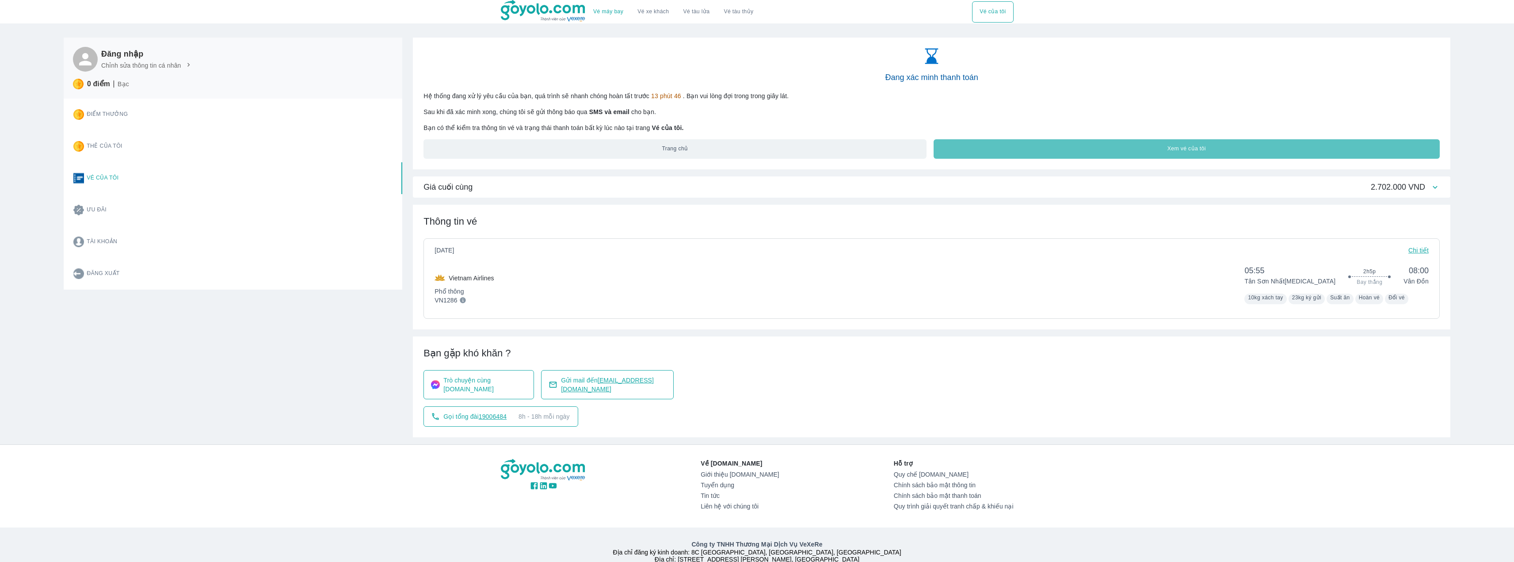
click at [1010, 142] on button "Xem vé của tôi" at bounding box center [1187, 148] width 506 height 19
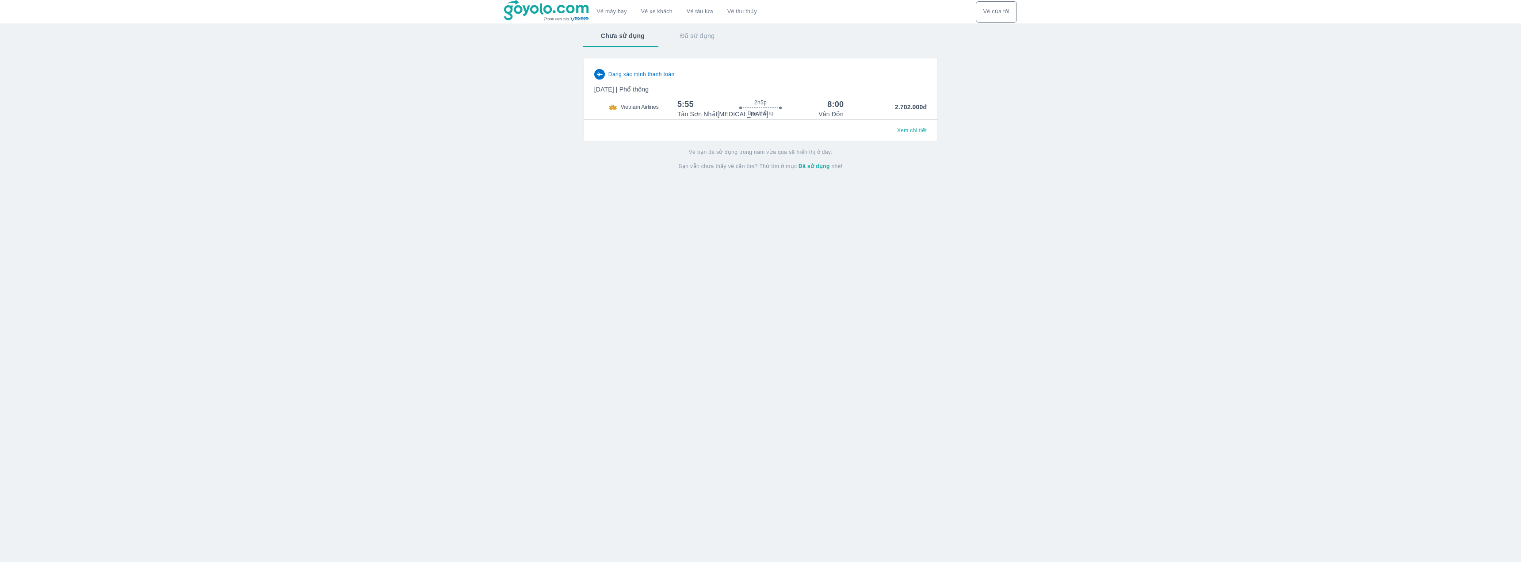
click at [770, 108] on div at bounding box center [760, 108] width 127 height 3
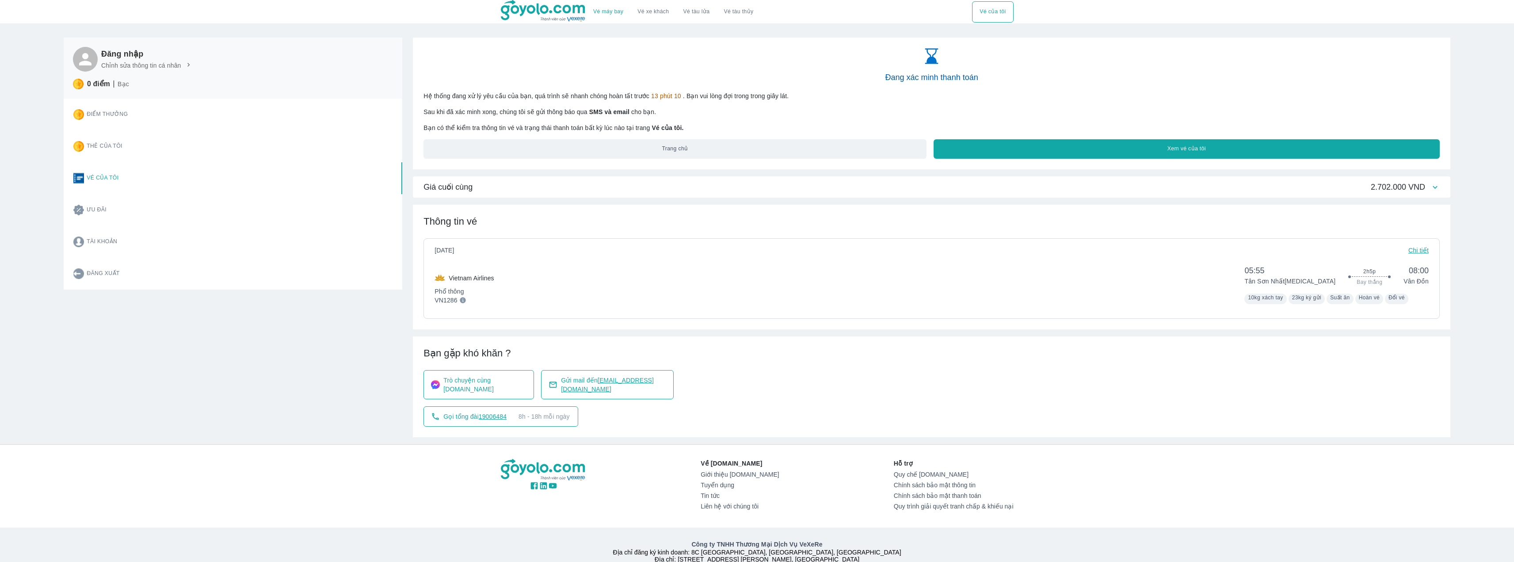
click at [1425, 249] on p "Chi tiết" at bounding box center [1418, 250] width 20 height 9
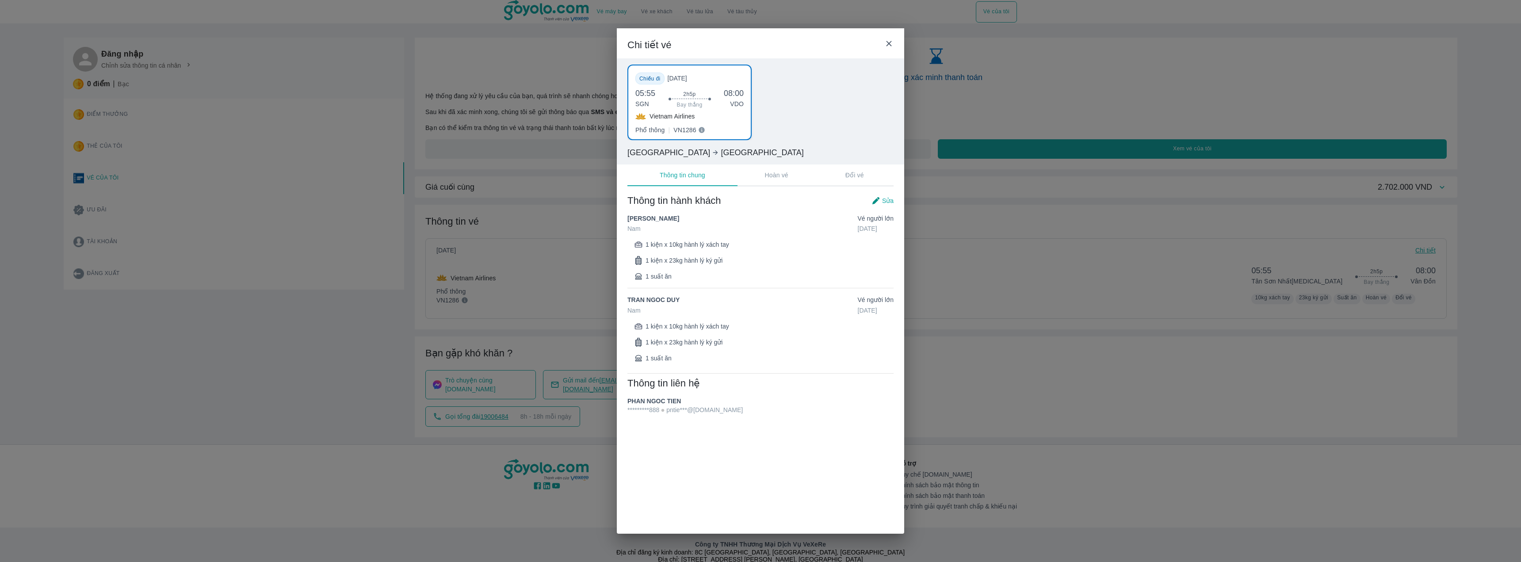
click at [770, 176] on p "Hoàn vé" at bounding box center [776, 175] width 23 height 9
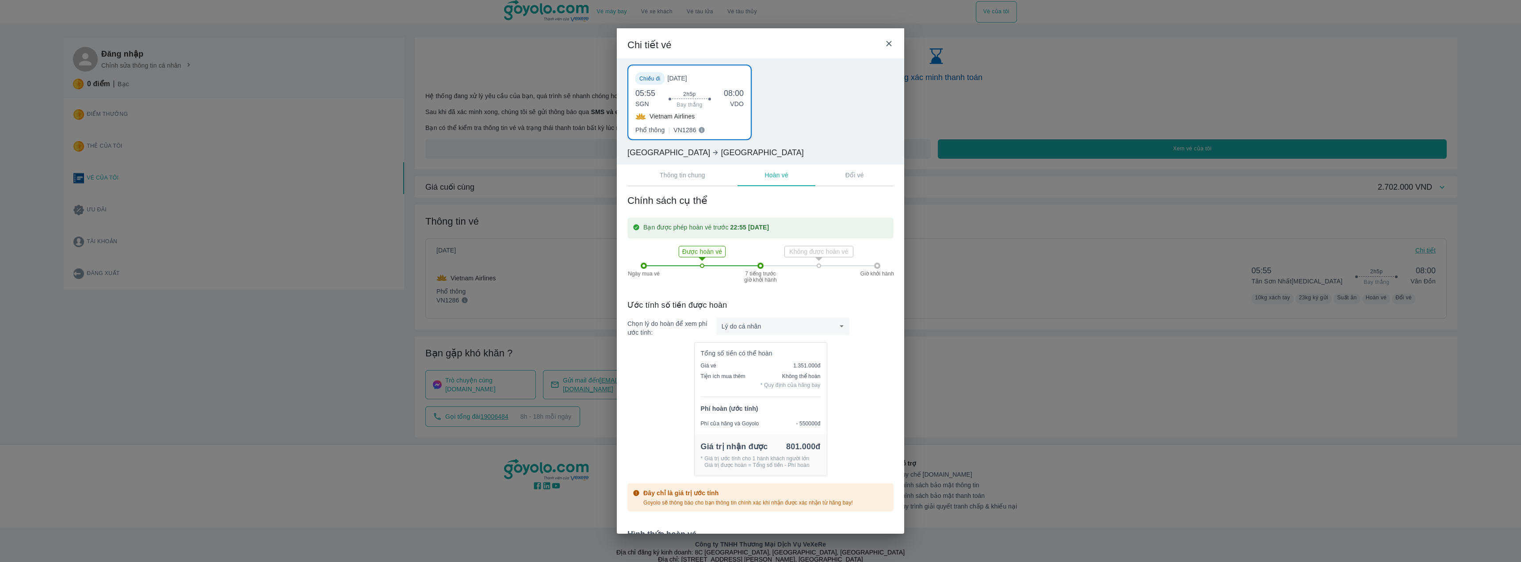
click at [703, 174] on p "Thông tin chung" at bounding box center [683, 175] width 46 height 9
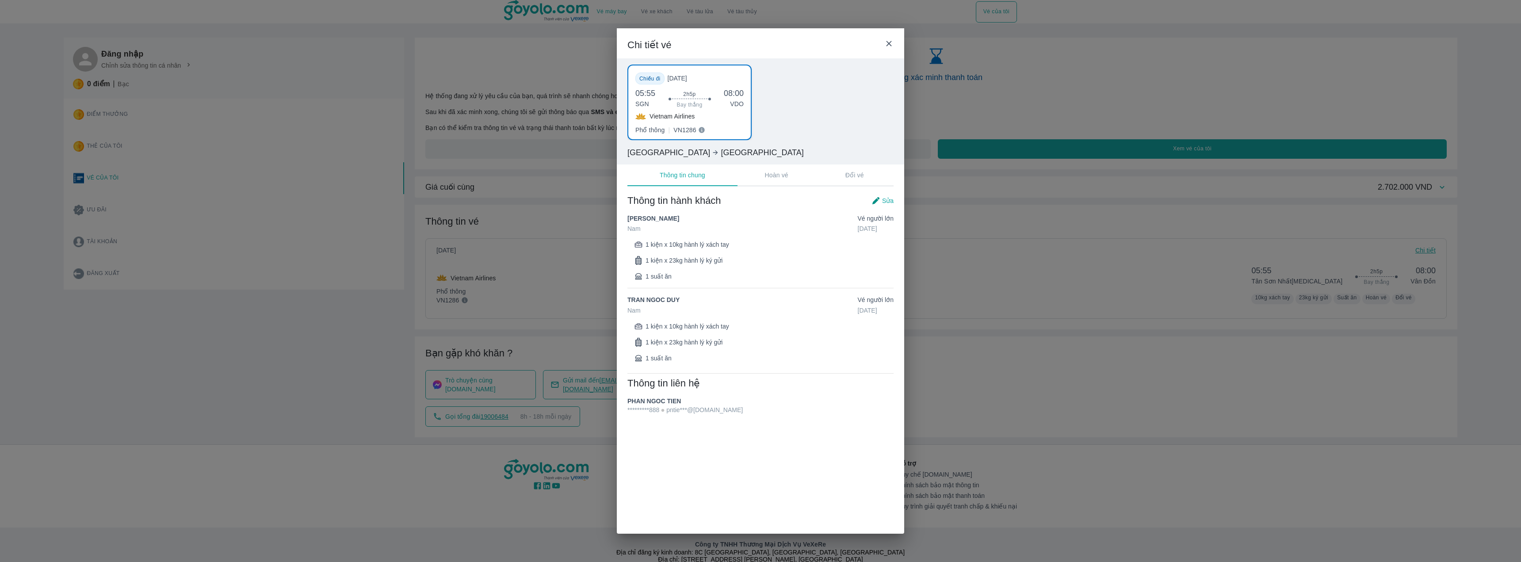
click at [1009, 271] on div "Chi tiết vé Chiều đi [DATE] 05:55 SGN 2h5p Bay thẳng 08:00 VDO Vietnam Airlines…" at bounding box center [760, 281] width 1521 height 562
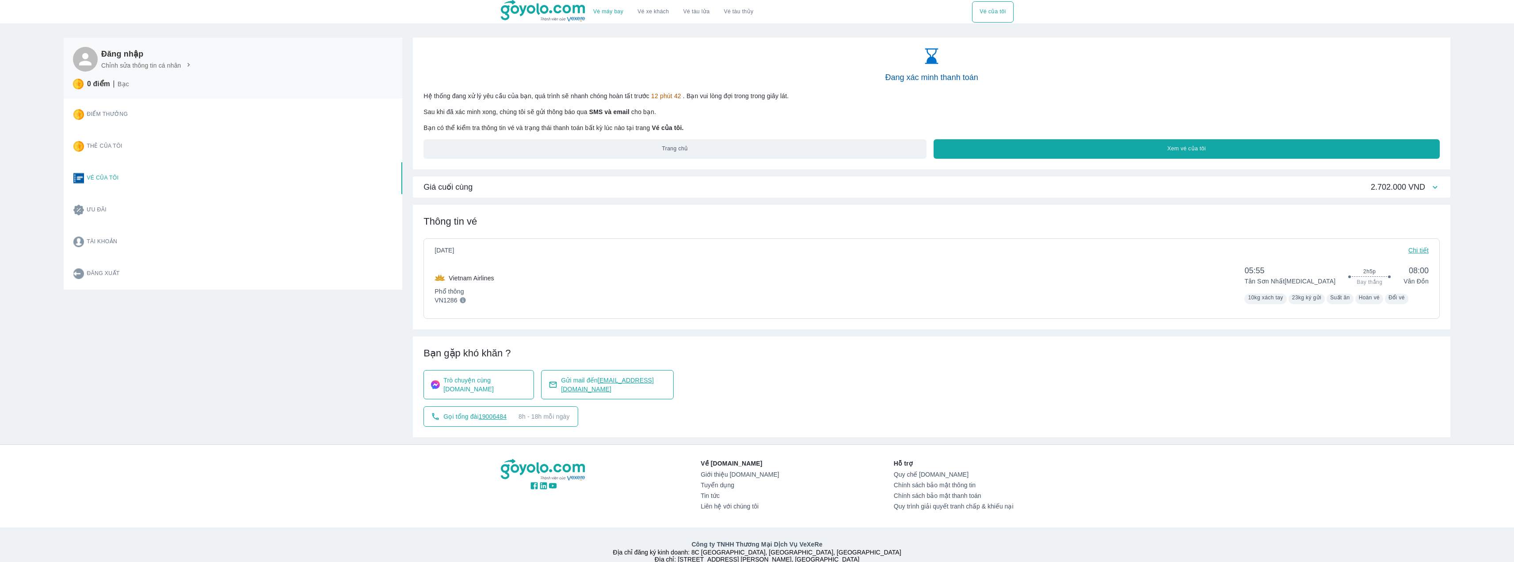
click at [1017, 157] on button "Xem vé của tôi" at bounding box center [1187, 148] width 506 height 19
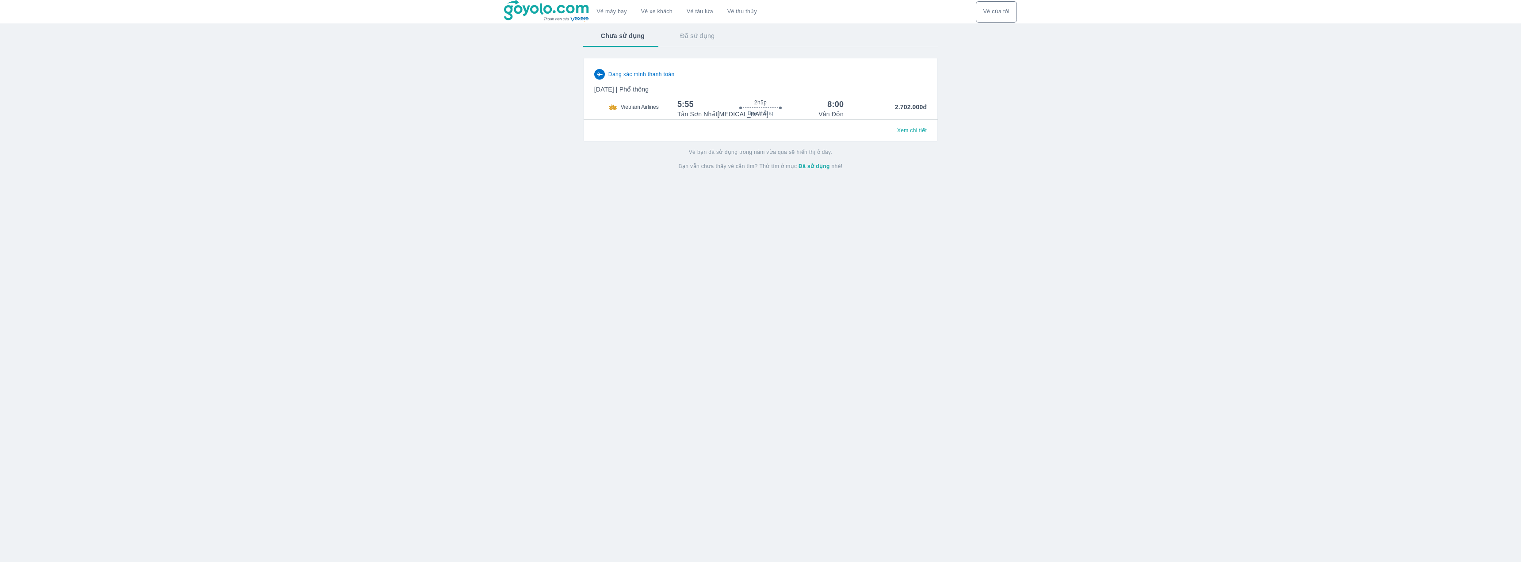
click at [824, 165] on strong "Đã sử dụng" at bounding box center [813, 166] width 31 height 6
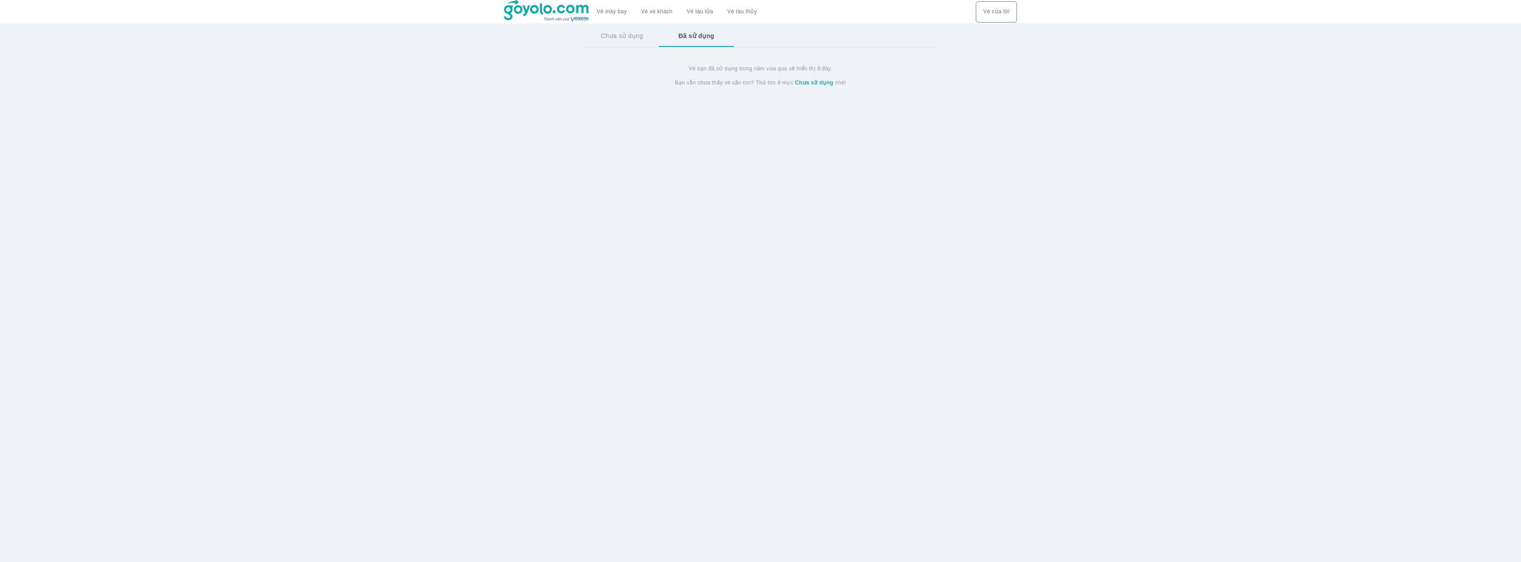
click at [636, 38] on button "Chưa sử dụng" at bounding box center [622, 35] width 78 height 23
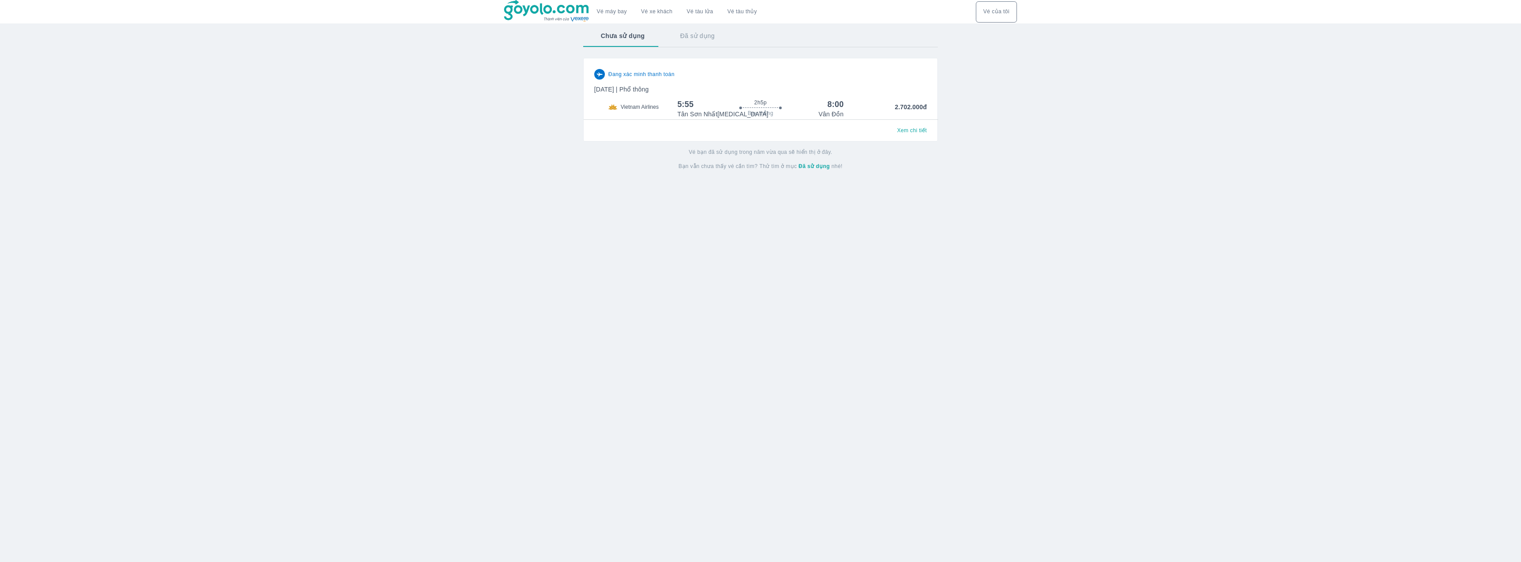
click at [701, 88] on p "[DATE] | Phổ thông" at bounding box center [760, 89] width 332 height 9
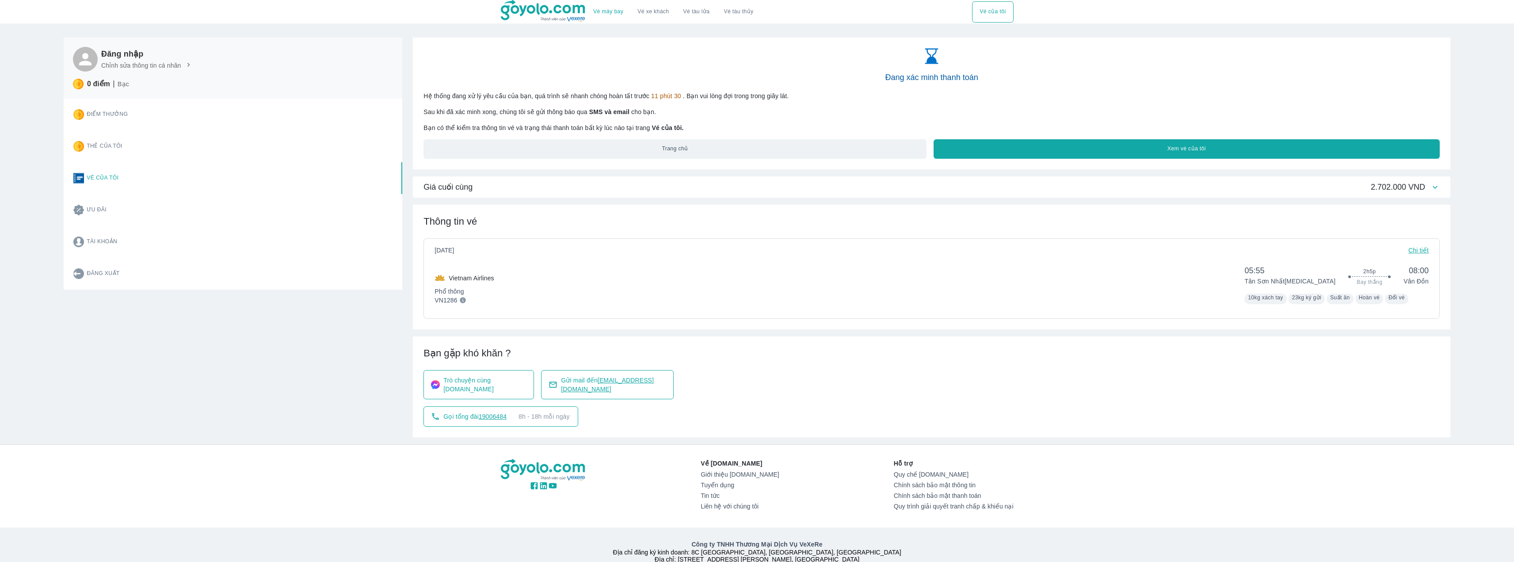
click at [972, 161] on div "Đang xác minh thanh toán Hệ thống đang xử lý yêu cầu của bạn, quá trình sẽ nhan…" at bounding box center [931, 104] width 1037 height 132
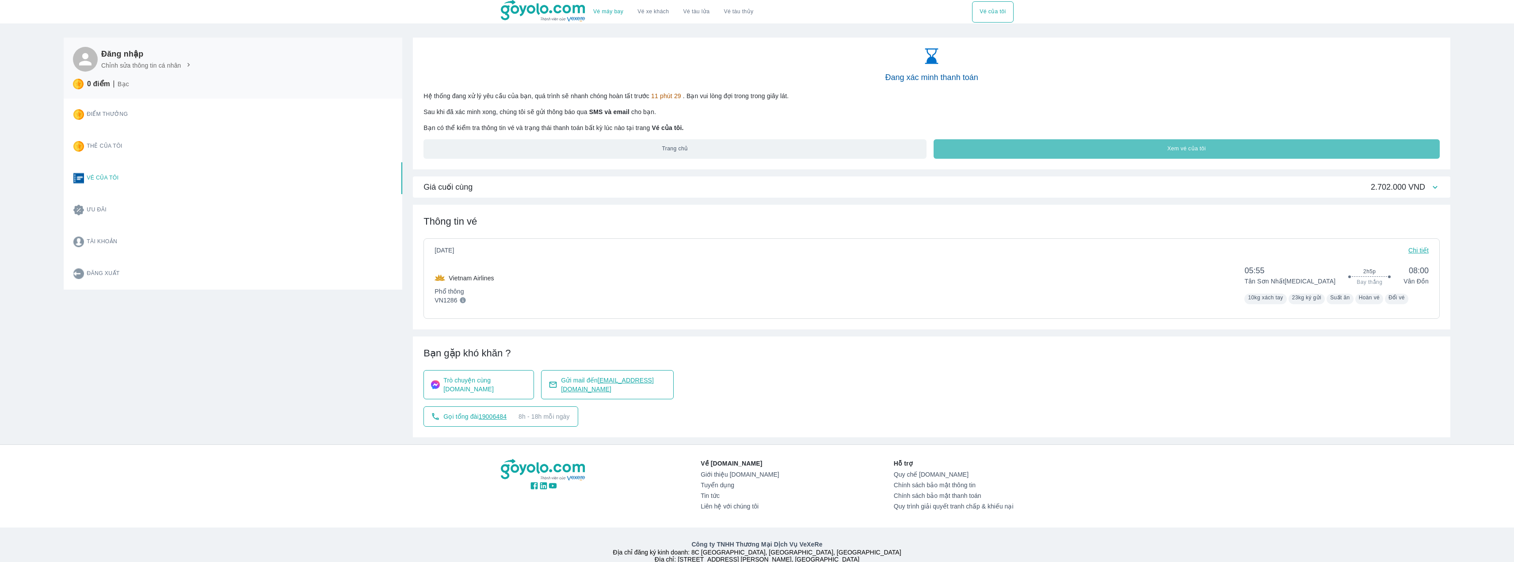
click at [988, 156] on button "Xem vé của tôi" at bounding box center [1187, 148] width 506 height 19
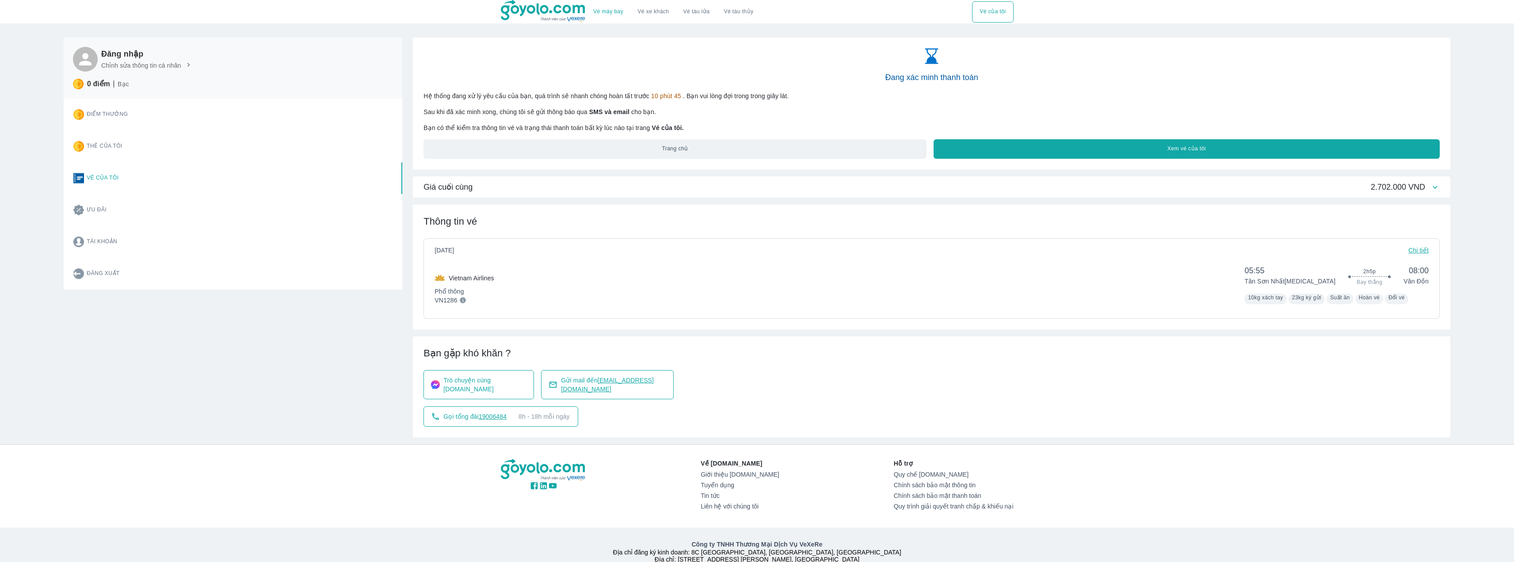
click at [499, 388] on span "Trò chuyện cùng [DOMAIN_NAME]" at bounding box center [484, 385] width 83 height 18
click at [632, 157] on button "Trang chủ" at bounding box center [674, 148] width 503 height 19
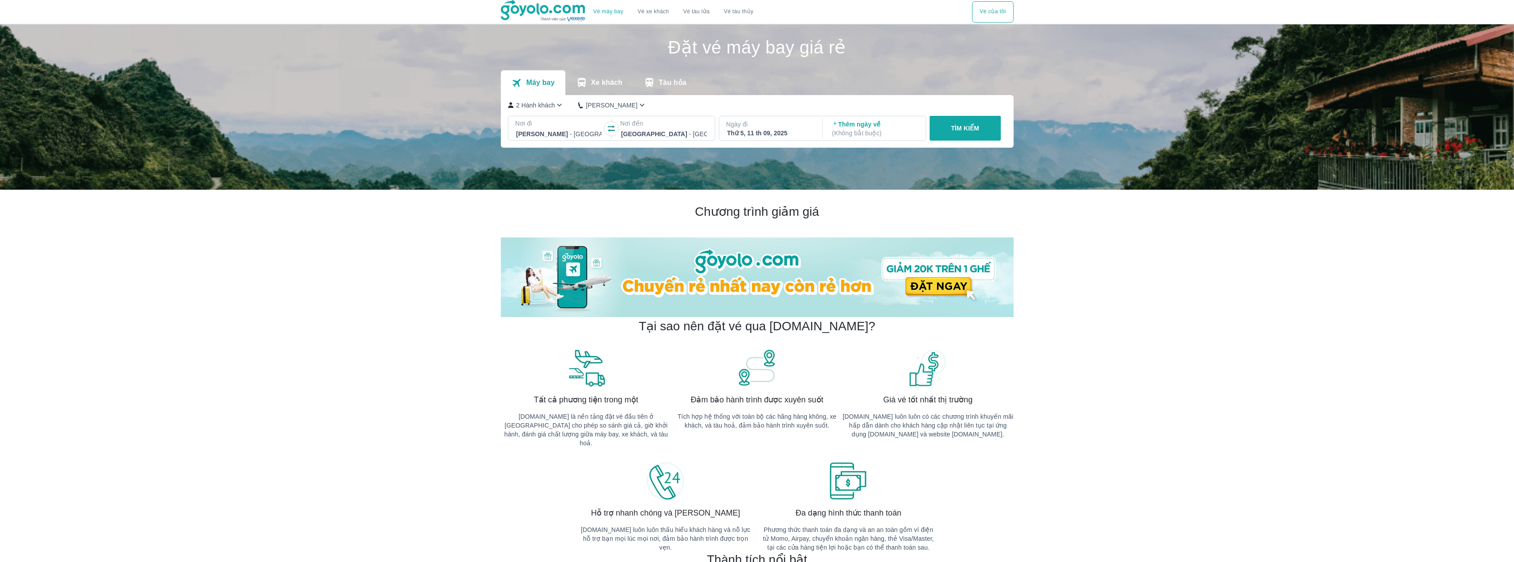
click at [995, 10] on button "Vé của tôi" at bounding box center [992, 11] width 41 height 21
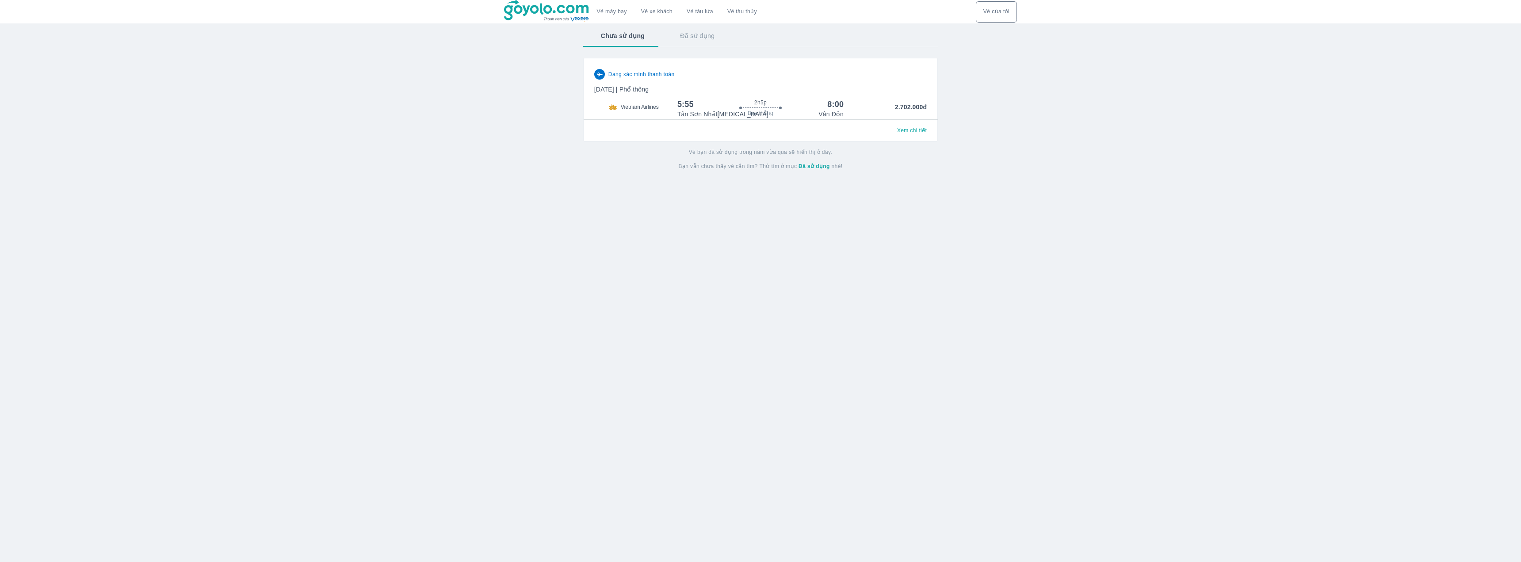
click at [717, 77] on div "Đang xác minh thanh toán" at bounding box center [760, 74] width 332 height 11
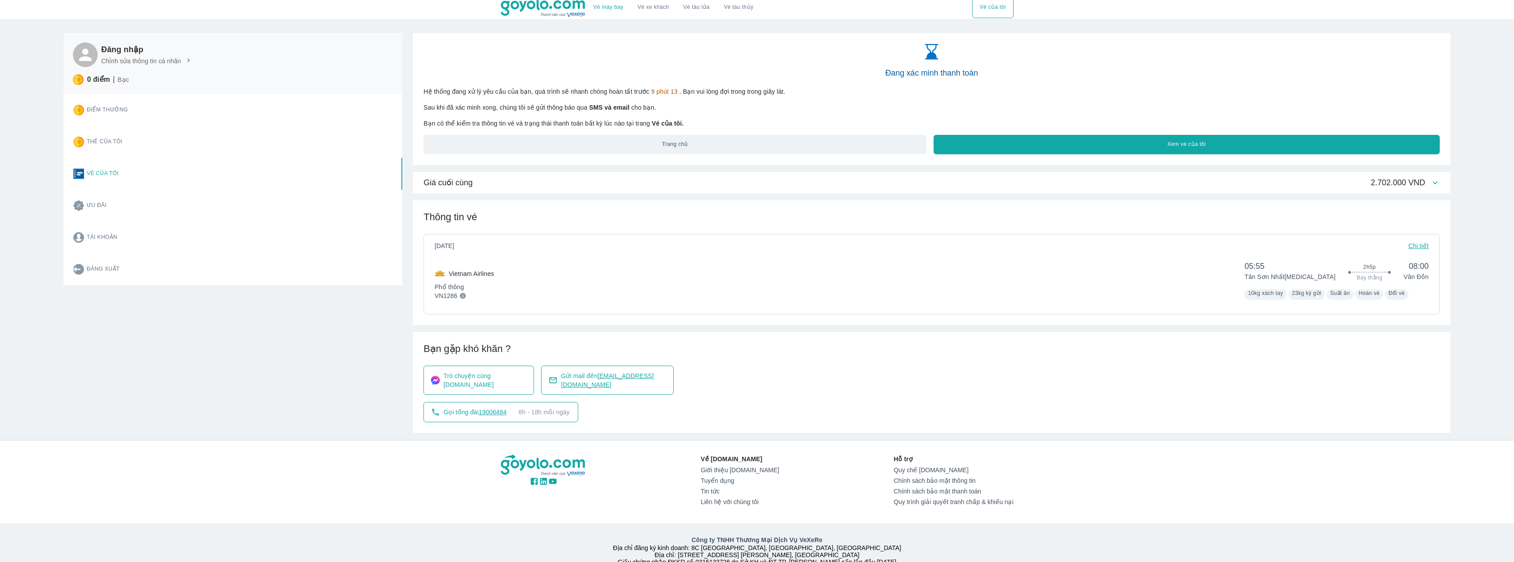
scroll to position [1, 0]
